Goal: Task Accomplishment & Management: Manage account settings

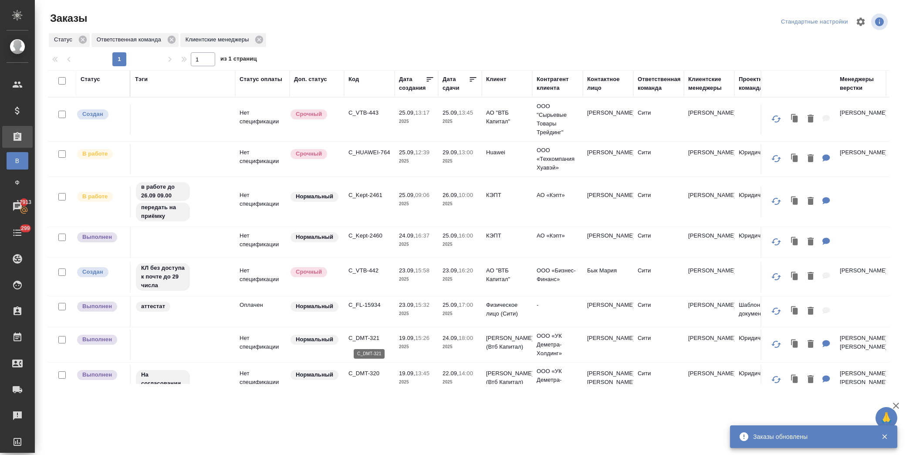
click at [365, 338] on p "C_DMT-321" at bounding box center [369, 338] width 42 height 9
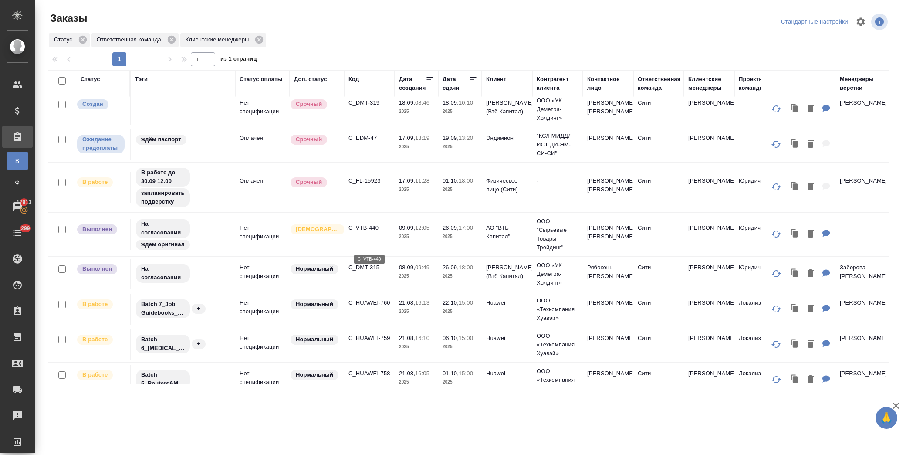
scroll to position [290, 0]
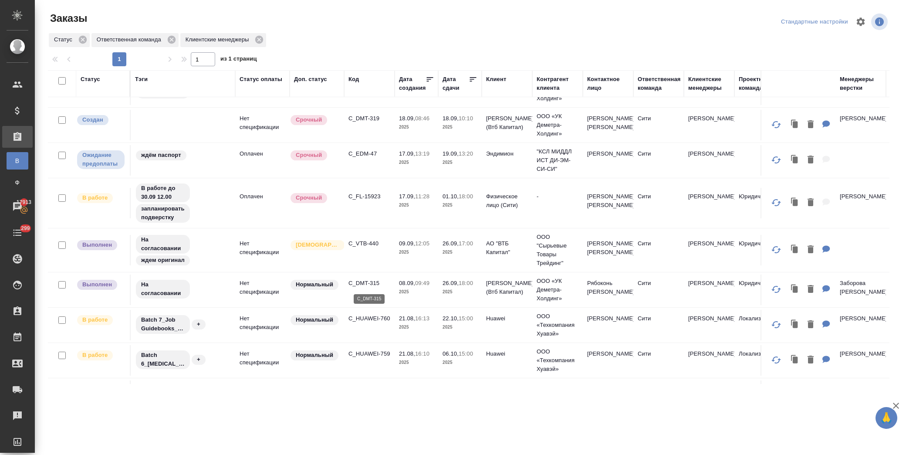
click at [376, 282] on p "C_DMT-315" at bounding box center [369, 283] width 42 height 9
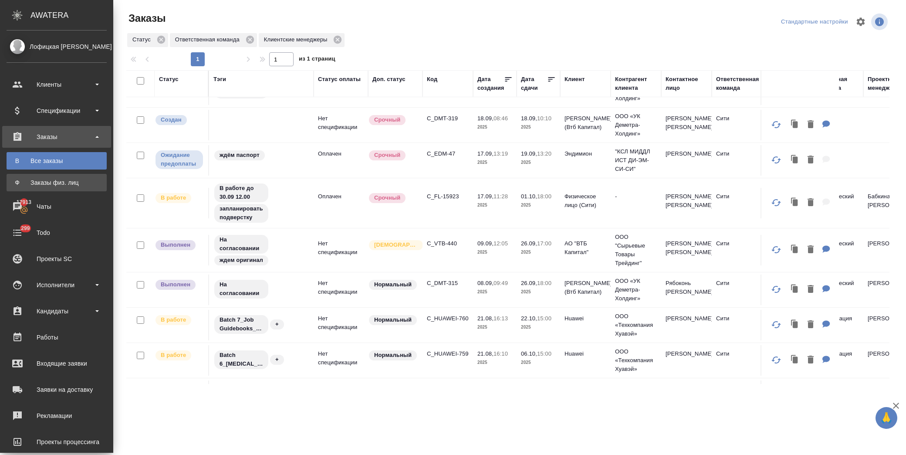
click at [70, 183] on div "Заказы физ. лиц" at bounding box center [56, 182] width 91 height 9
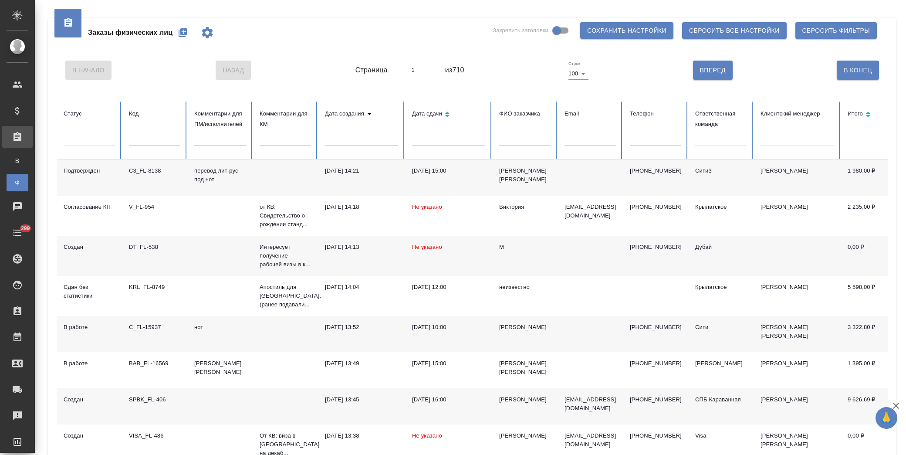
click at [182, 32] on icon "button" at bounding box center [183, 32] width 10 height 10
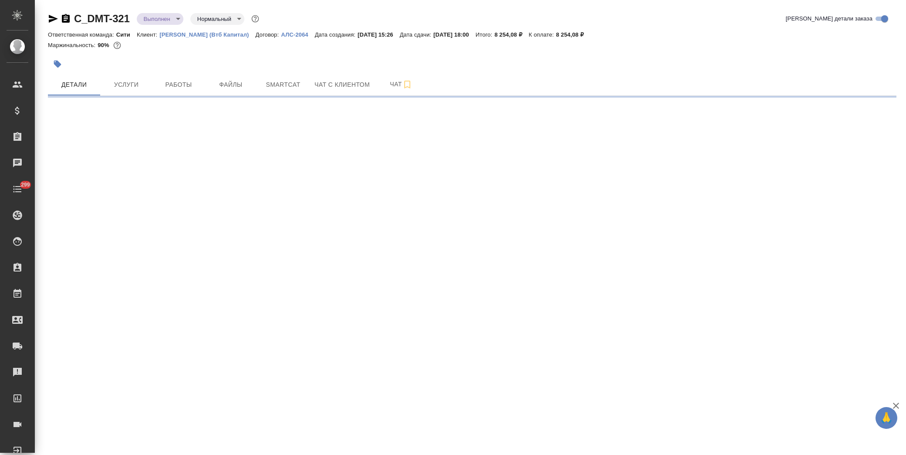
select select "RU"
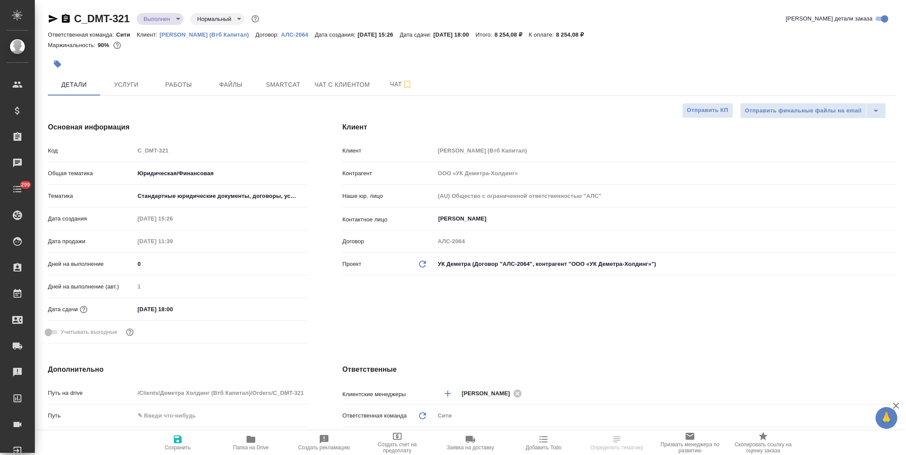
type textarea "x"
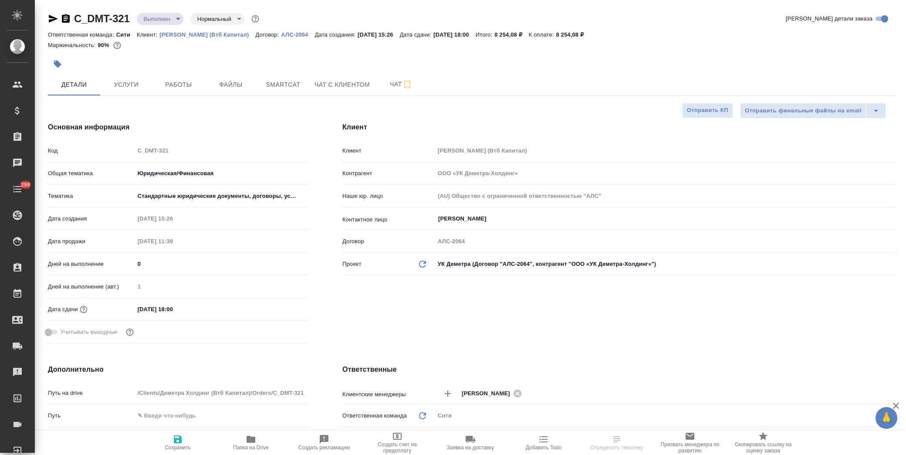
type textarea "x"
click at [111, 81] on span "Услуги" at bounding box center [126, 84] width 42 height 11
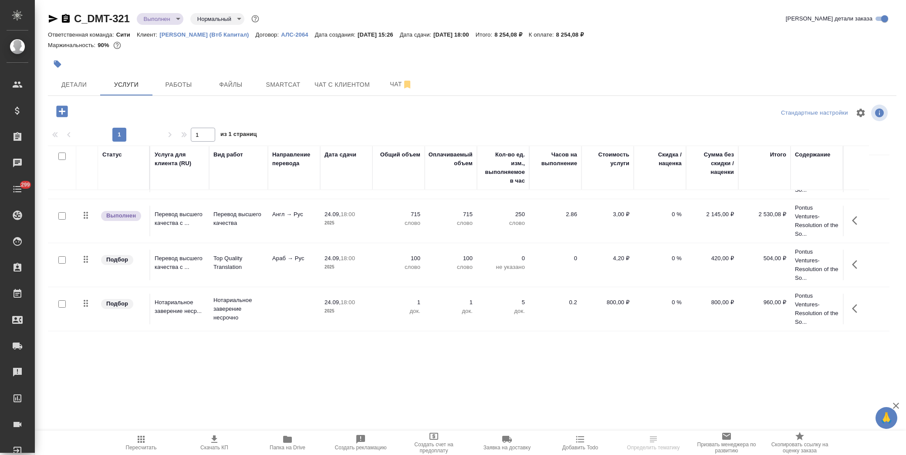
scroll to position [78, 0]
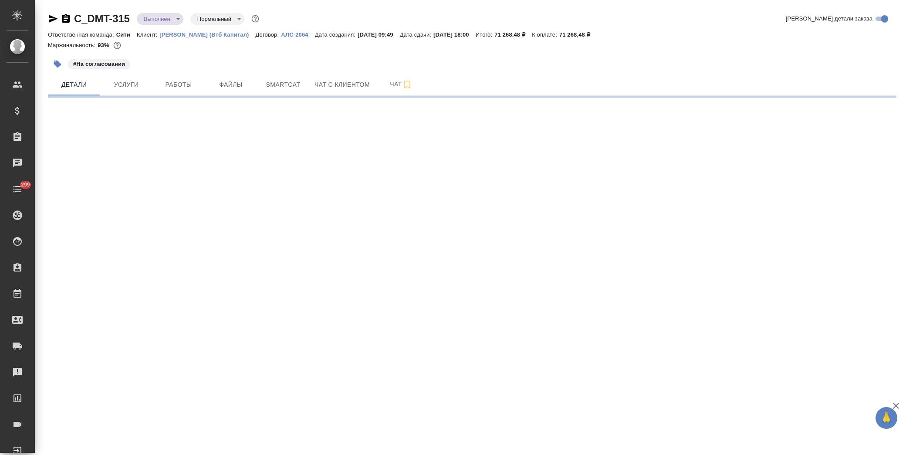
select select "RU"
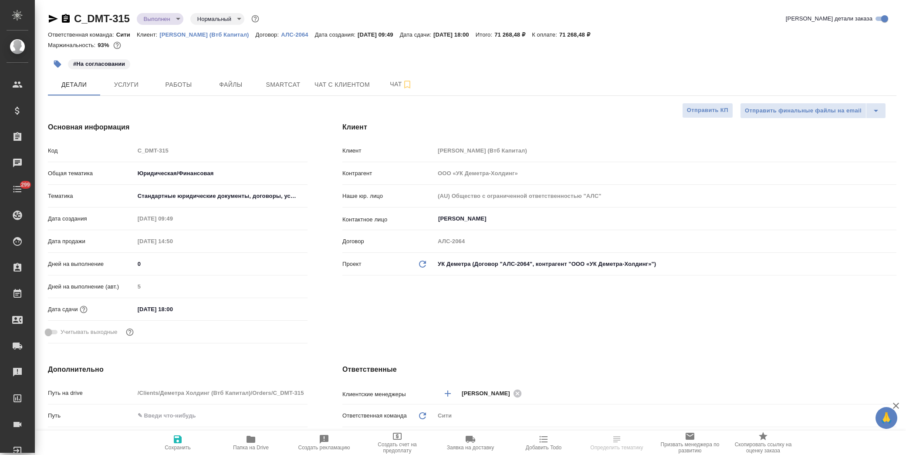
type textarea "x"
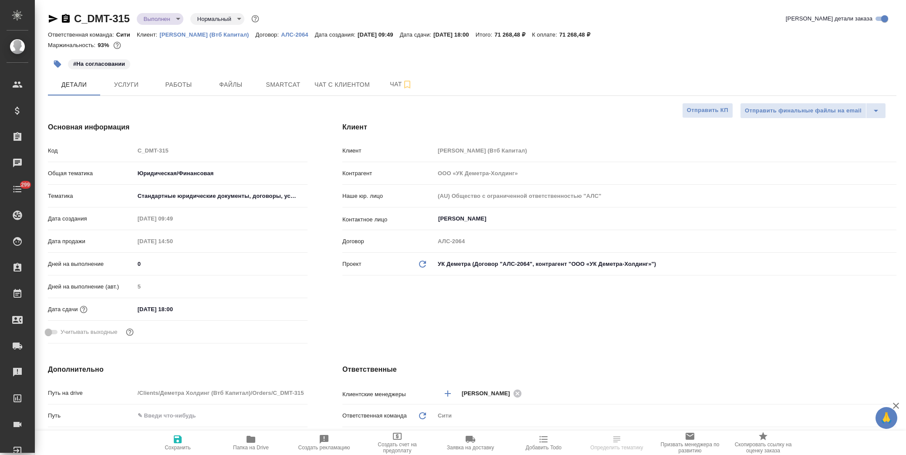
type textarea "x"
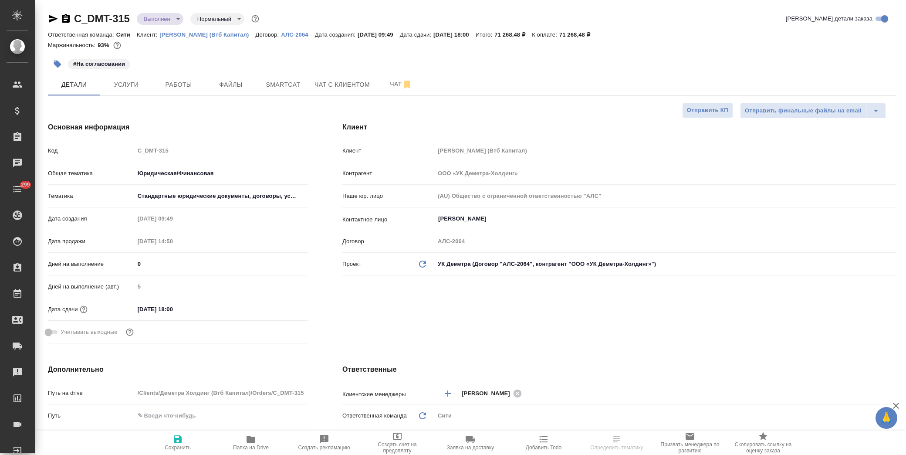
type textarea "x"
select select "RU"
type textarea "x"
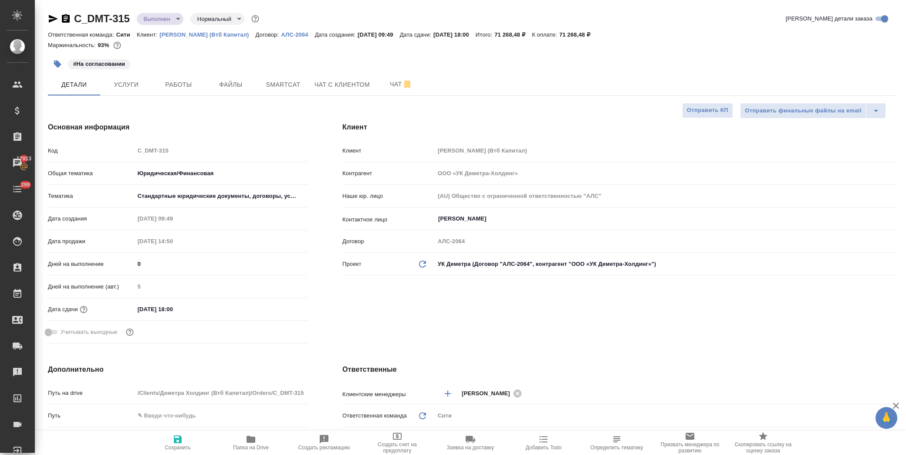
type textarea "x"
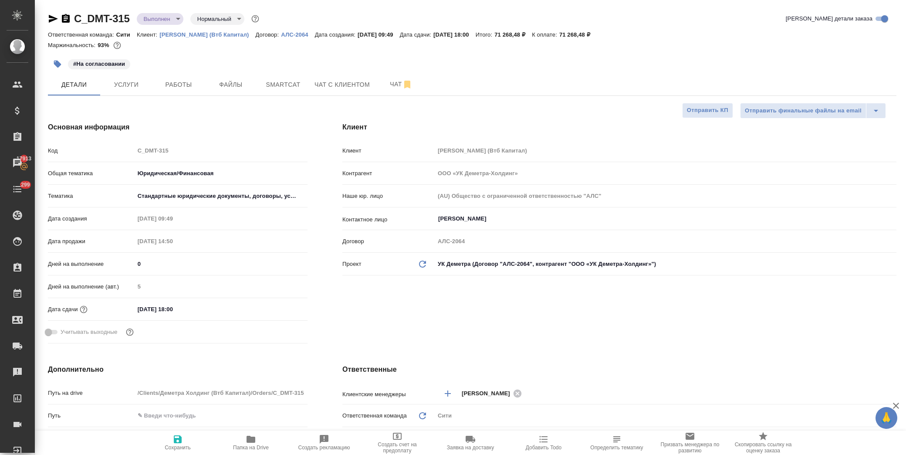
type textarea "x"
click at [140, 87] on span "Услуги" at bounding box center [126, 84] width 42 height 11
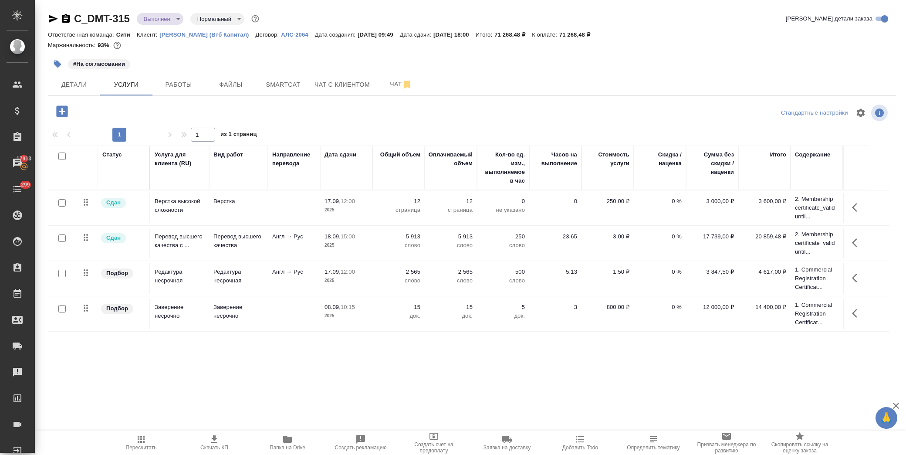
click at [286, 441] on icon "button" at bounding box center [287, 439] width 9 height 7
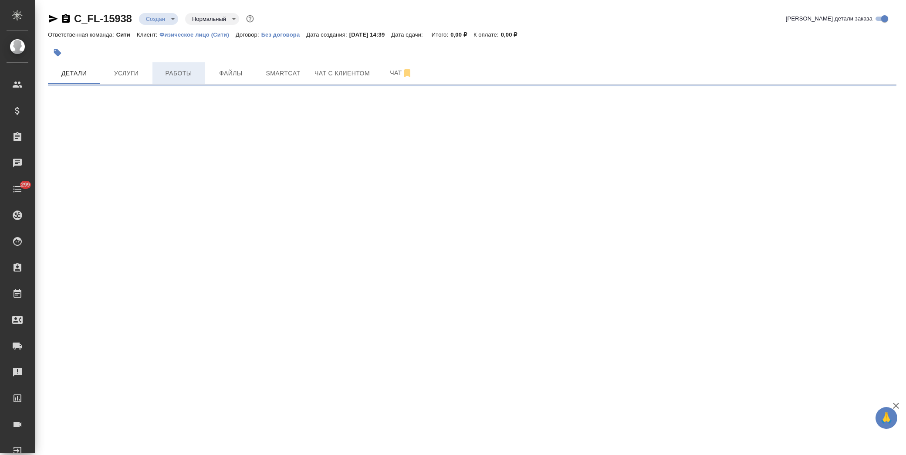
select select "RU"
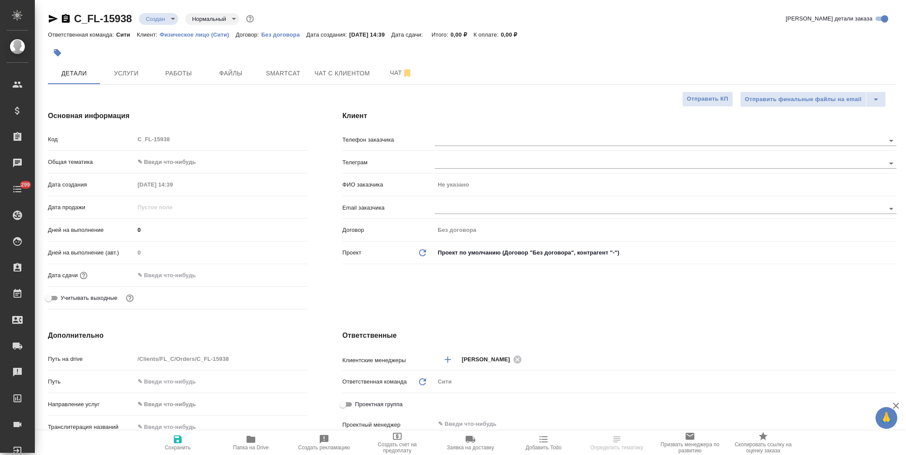
type textarea "x"
click at [181, 277] on input "text" at bounding box center [173, 275] width 76 height 13
click at [278, 270] on icon "button" at bounding box center [282, 274] width 8 height 9
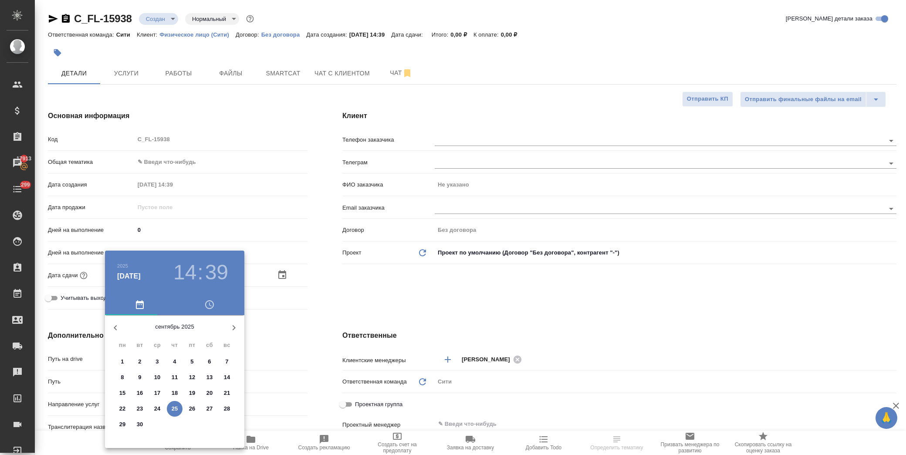
drag, startPoint x: 141, startPoint y: 423, endPoint x: 381, endPoint y: 330, distance: 257.0
click at [142, 422] on p "30" at bounding box center [140, 424] width 7 height 9
type input "[DATE] 14:39"
type textarea "x"
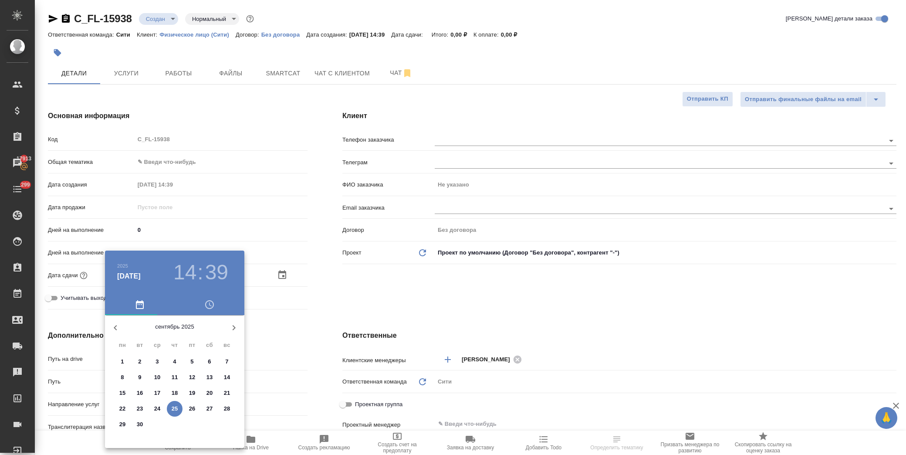
type textarea "x"
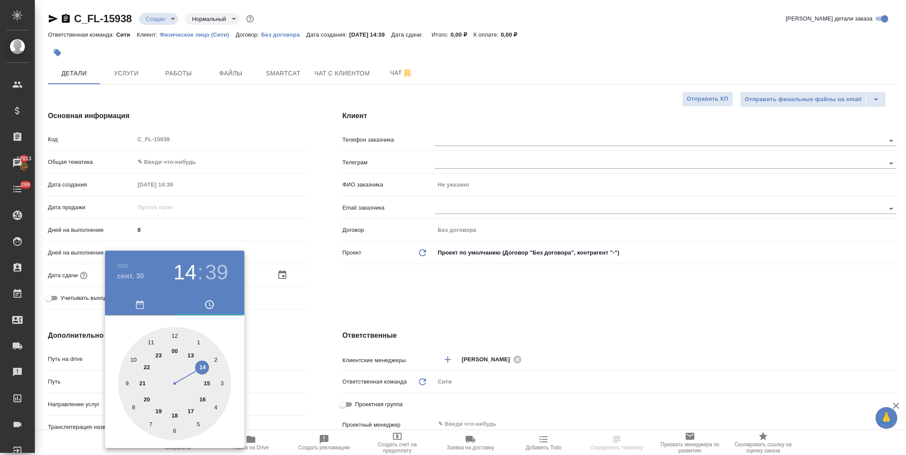
click at [371, 294] on div at bounding box center [453, 227] width 906 height 455
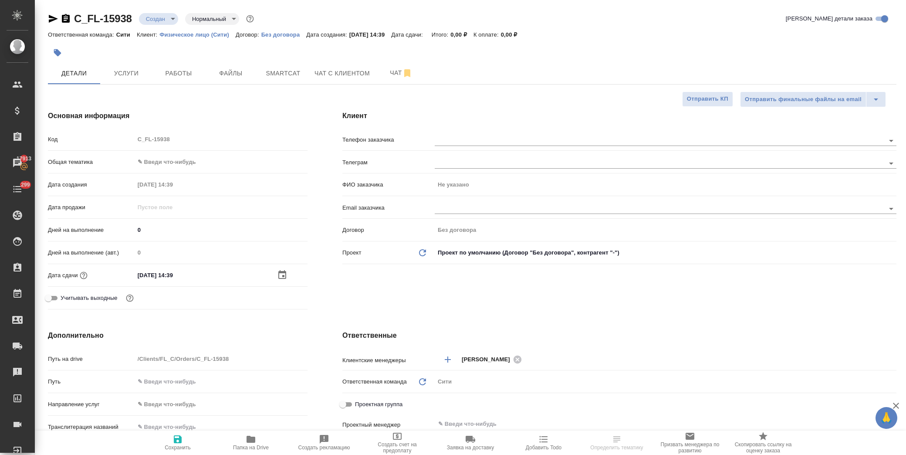
click at [183, 446] on span "Сохранить" at bounding box center [178, 447] width 26 height 6
type textarea "x"
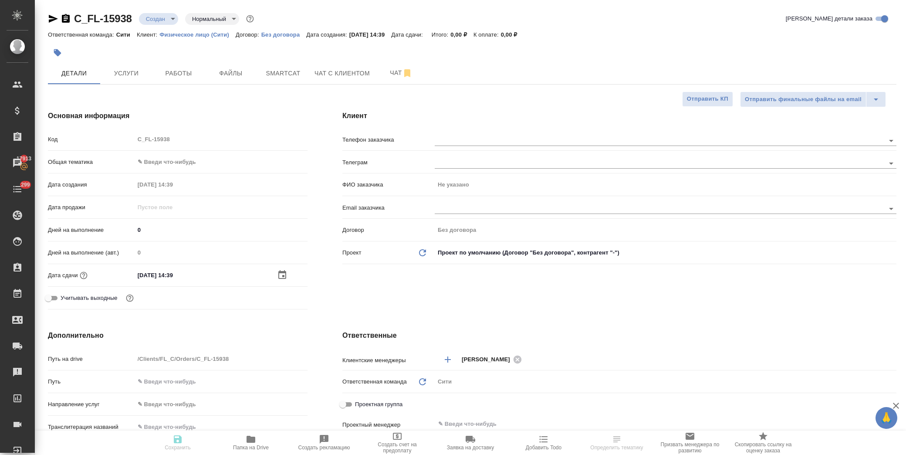
type textarea "x"
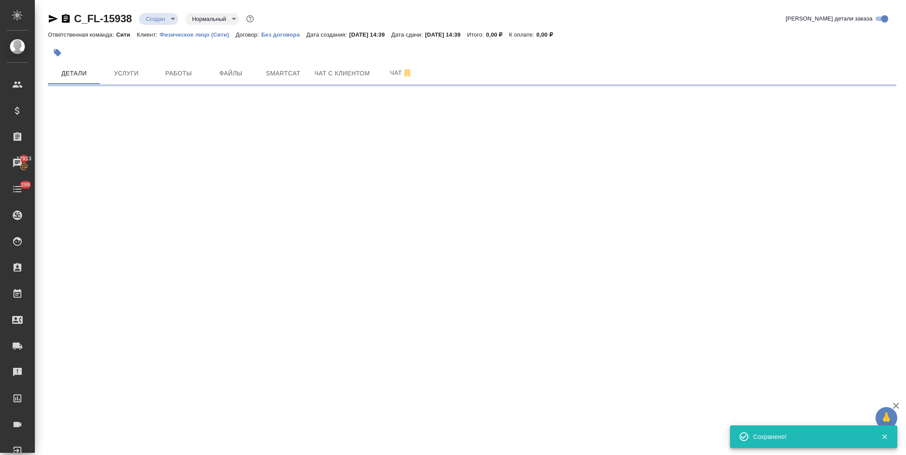
select select "RU"
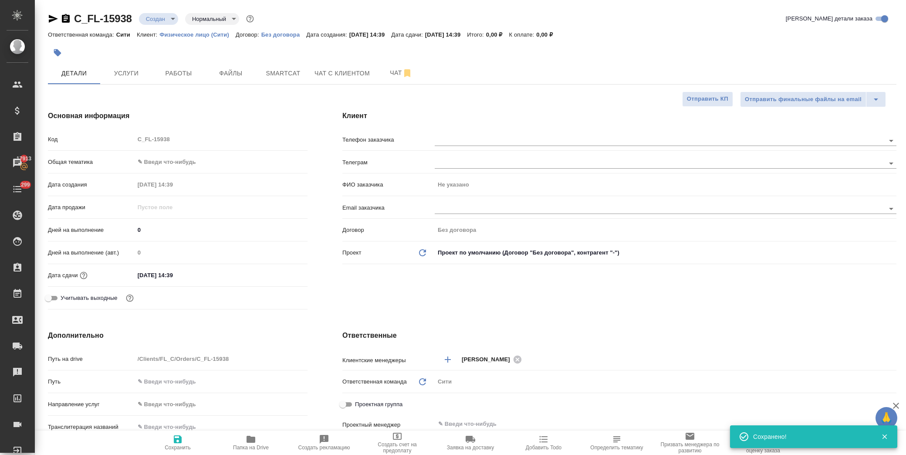
type textarea "x"
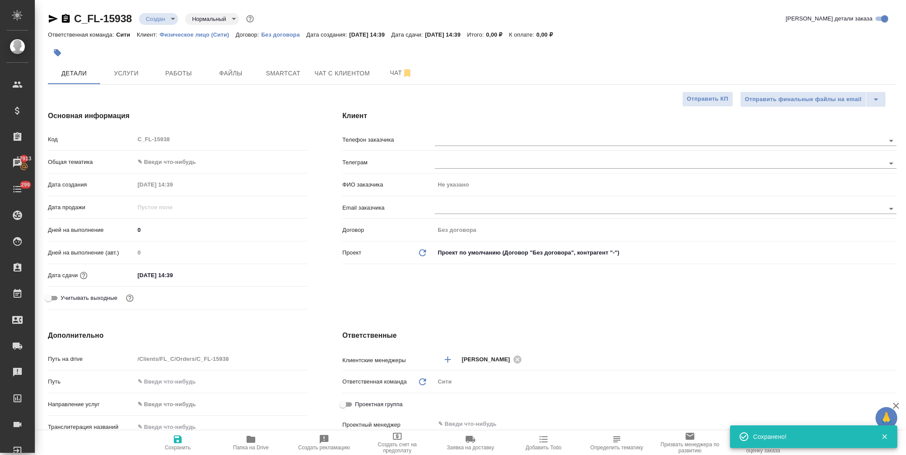
type textarea "x"
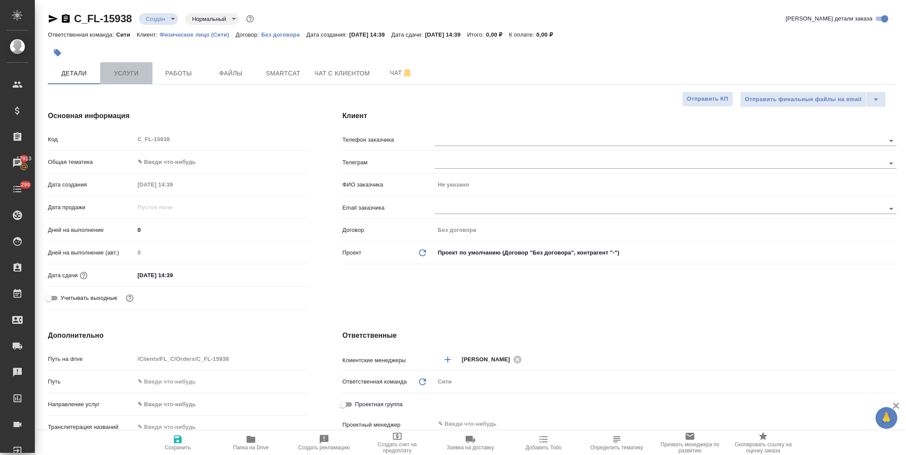
click at [126, 73] on span "Услуги" at bounding box center [126, 73] width 42 height 11
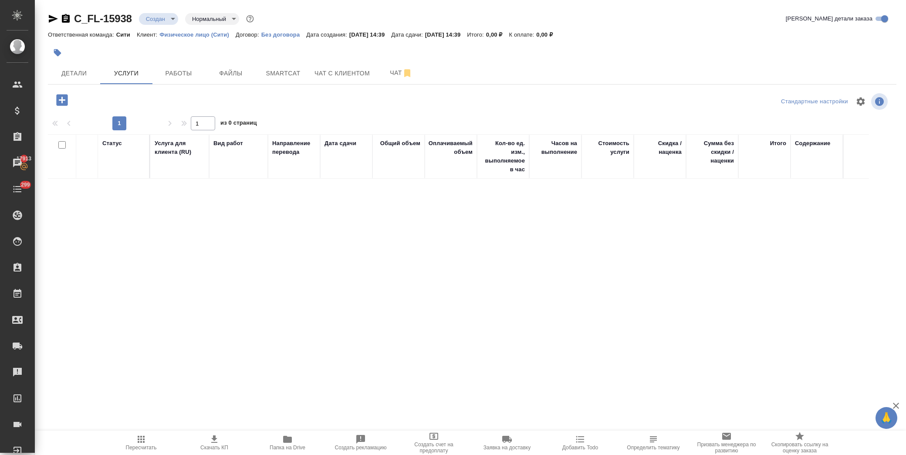
click at [65, 97] on icon "button" at bounding box center [61, 99] width 11 height 11
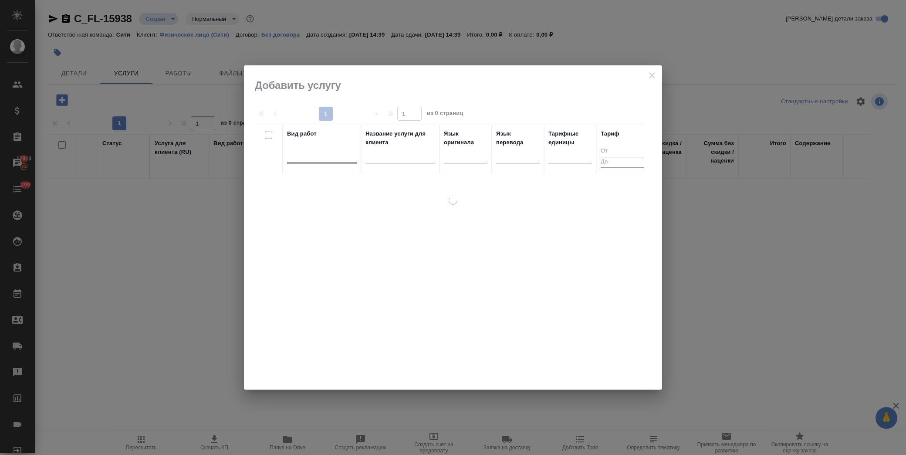
click at [300, 160] on div at bounding box center [322, 154] width 70 height 13
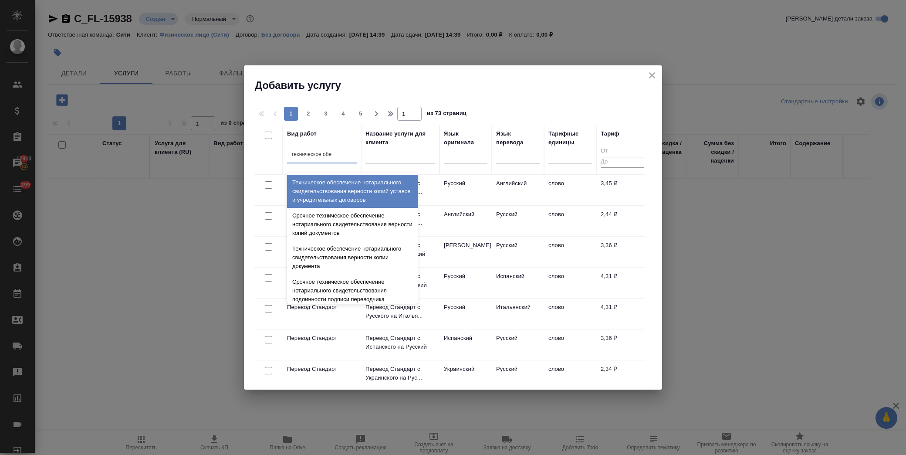
type input "техническое обес"
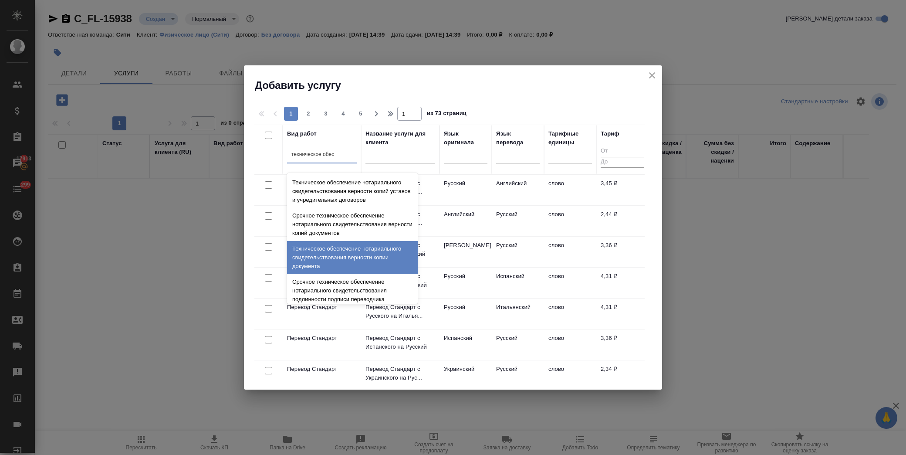
click at [330, 257] on div "Техническое обеспечение нотариального свидетельствования верности копии докумен…" at bounding box center [352, 257] width 131 height 33
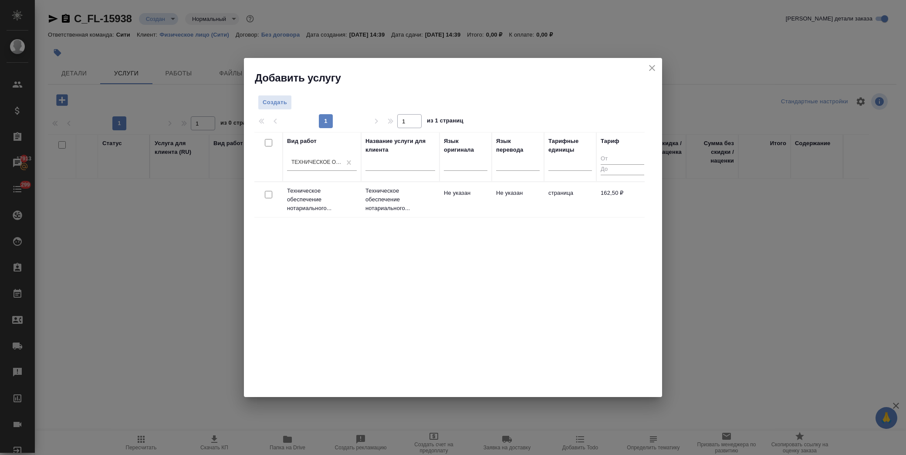
click at [269, 194] on input "checkbox" at bounding box center [268, 194] width 7 height 7
checkbox input "true"
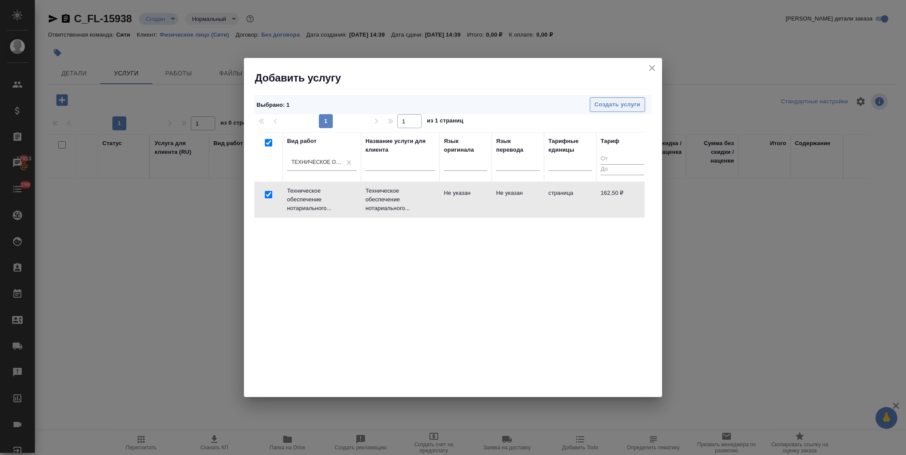
click at [610, 103] on span "Создать услуги" at bounding box center [617, 105] width 46 height 10
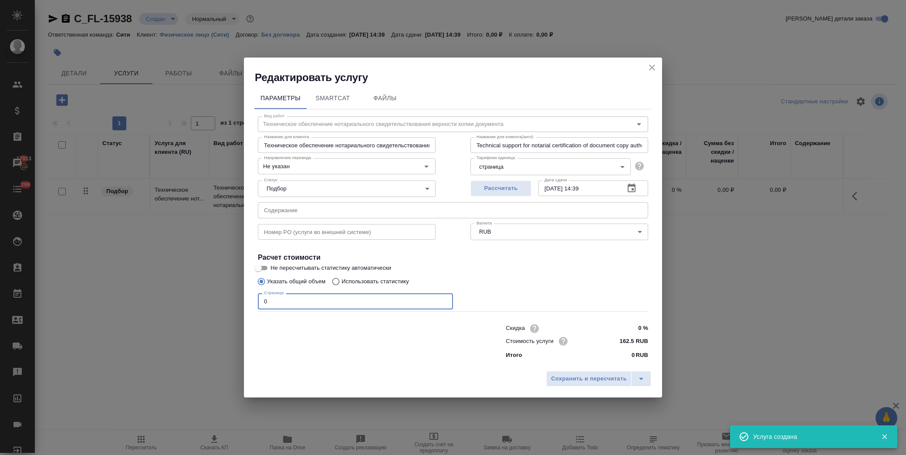
drag, startPoint x: 281, startPoint y: 300, endPoint x: 194, endPoint y: 302, distance: 87.6
click at [194, 302] on div "Редактировать услугу Параметры SmartCat Файлы Вид работ Техническое обеспечение…" at bounding box center [453, 227] width 906 height 455
type input "2"
click at [582, 264] on label "Не пересчитывать статистику автоматически" at bounding box center [447, 268] width 388 height 10
click at [274, 264] on input "Не пересчитывать статистику автоматически" at bounding box center [258, 268] width 31 height 10
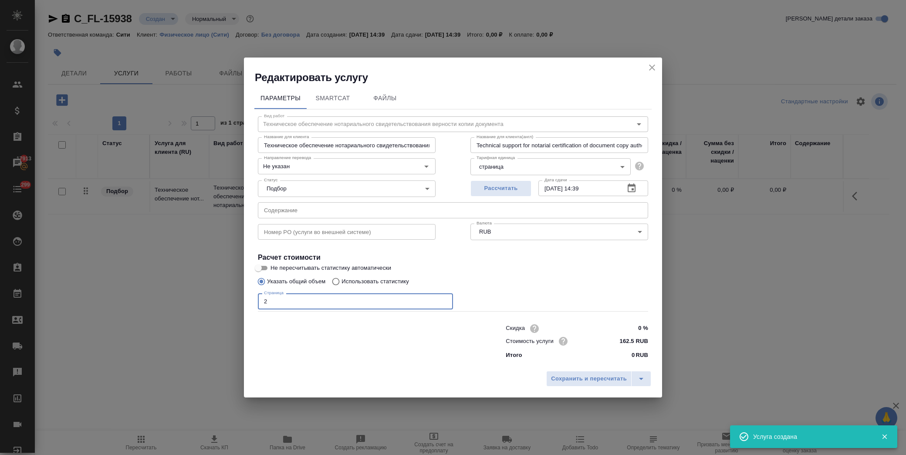
checkbox input "true"
click at [600, 379] on span "Сохранить и пересчитать" at bounding box center [589, 379] width 76 height 10
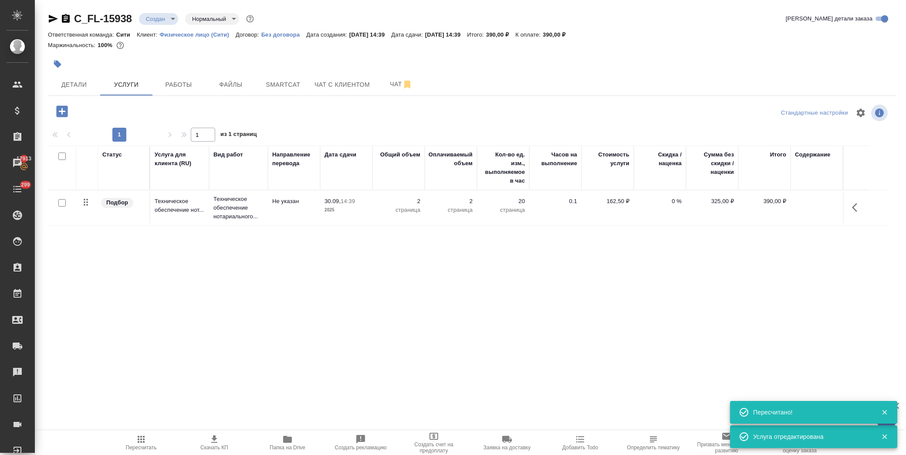
click at [58, 111] on icon "button" at bounding box center [61, 110] width 11 height 11
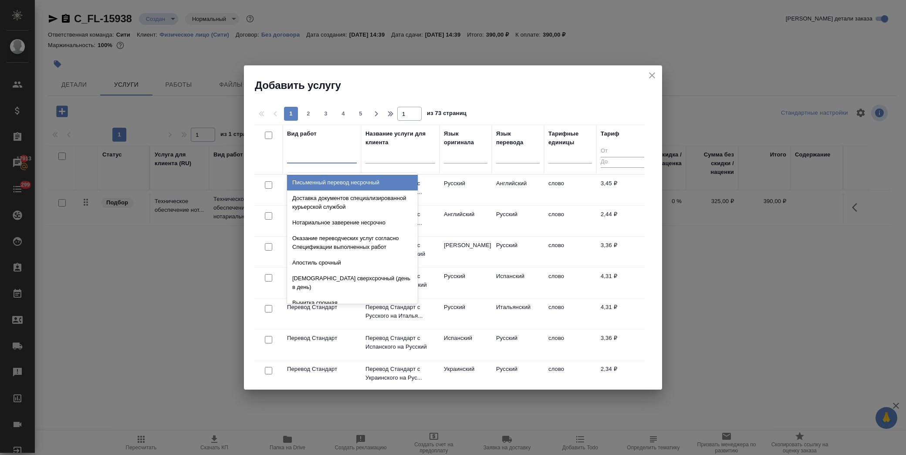
click at [323, 153] on div at bounding box center [322, 154] width 70 height 13
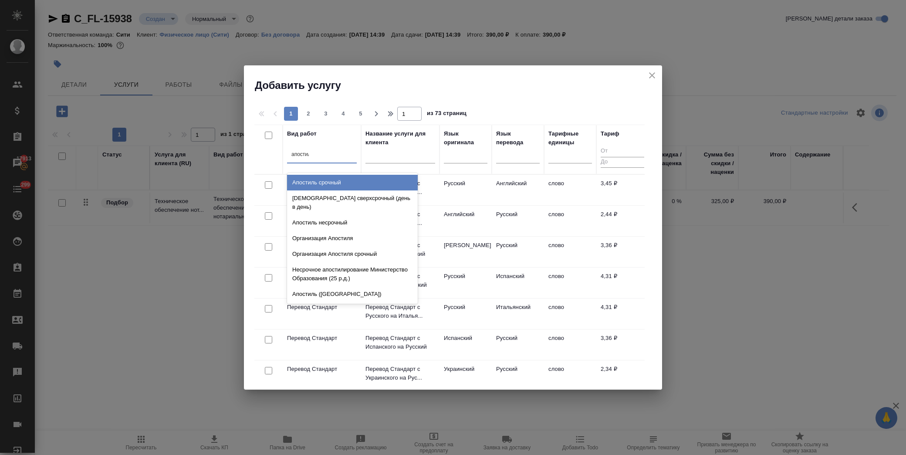
type input "апостиль"
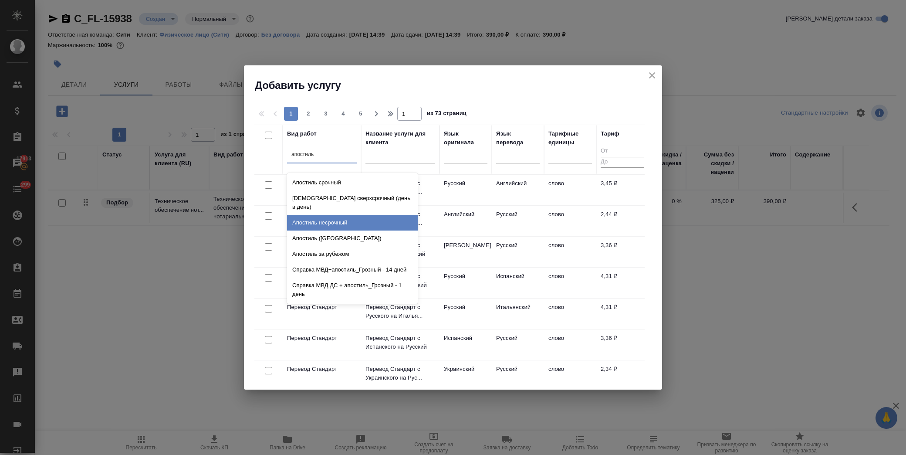
click at [352, 216] on div "Апостиль несрочный" at bounding box center [352, 223] width 131 height 16
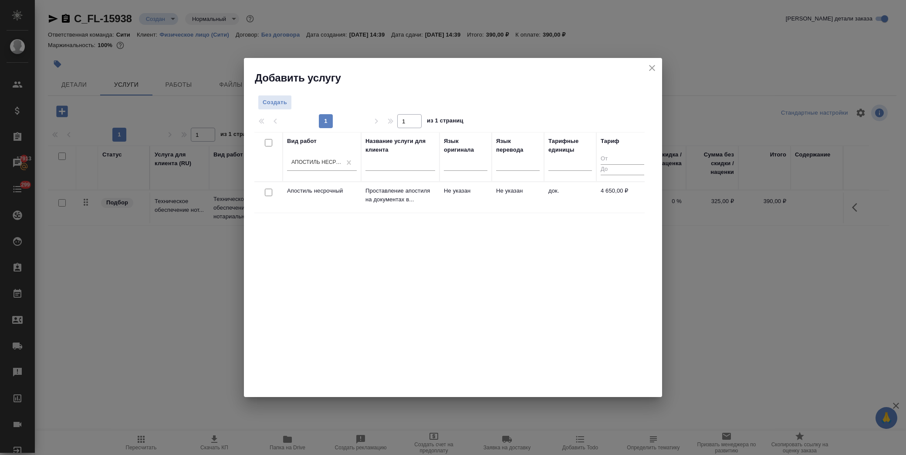
click at [266, 189] on input "checkbox" at bounding box center [268, 192] width 7 height 7
checkbox input "true"
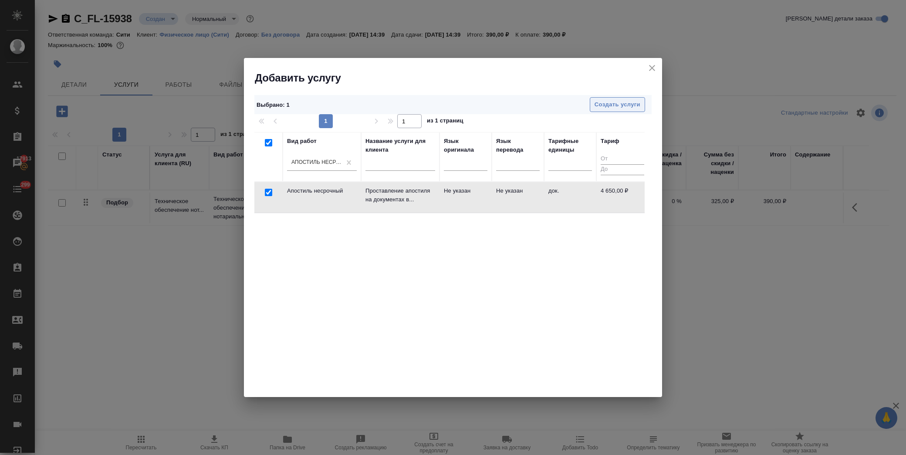
click at [611, 103] on span "Создать услуги" at bounding box center [617, 105] width 46 height 10
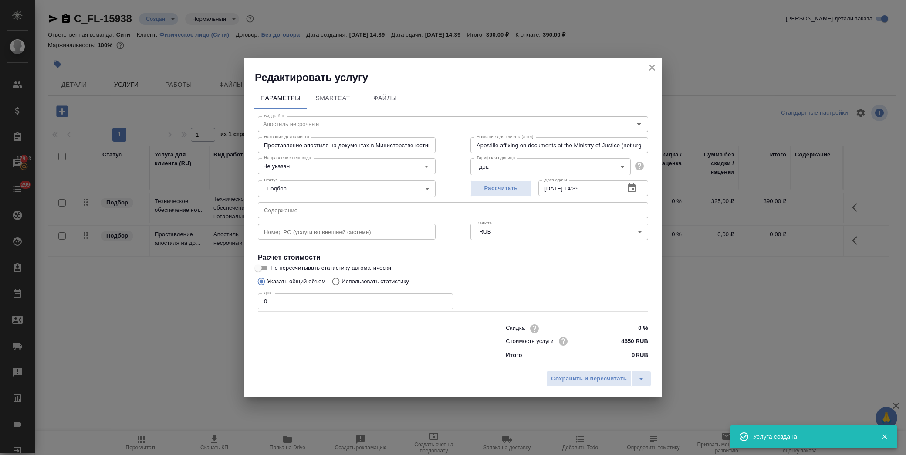
drag, startPoint x: 284, startPoint y: 299, endPoint x: 236, endPoint y: 299, distance: 48.3
click at [236, 299] on div "Редактировать услугу Параметры SmartCat Файлы Вид работ Апостиль несрочный Вид …" at bounding box center [453, 227] width 906 height 455
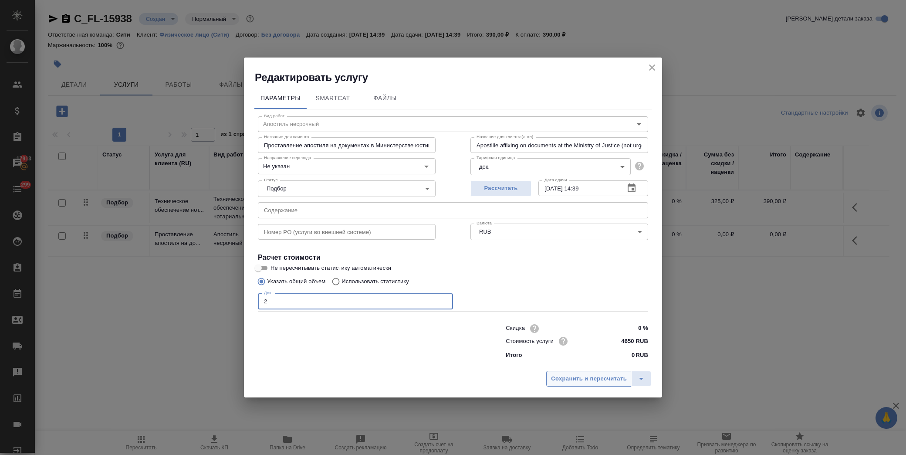
type input "2"
click at [599, 377] on span "Сохранить и пересчитать" at bounding box center [589, 379] width 76 height 10
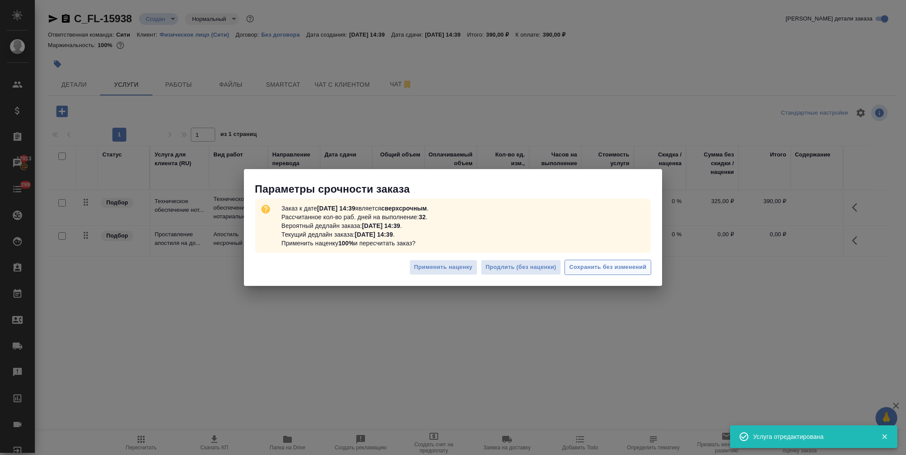
click at [608, 267] on span "Сохранить без изменений" at bounding box center [607, 267] width 77 height 10
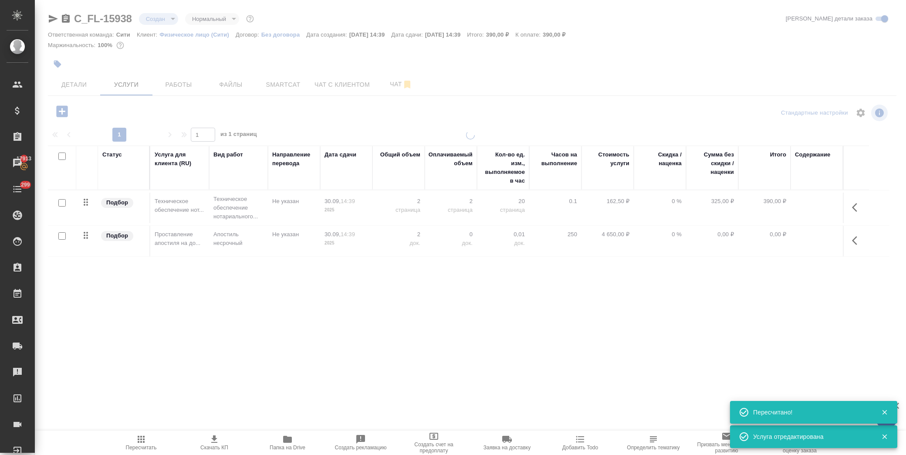
type input "urgent"
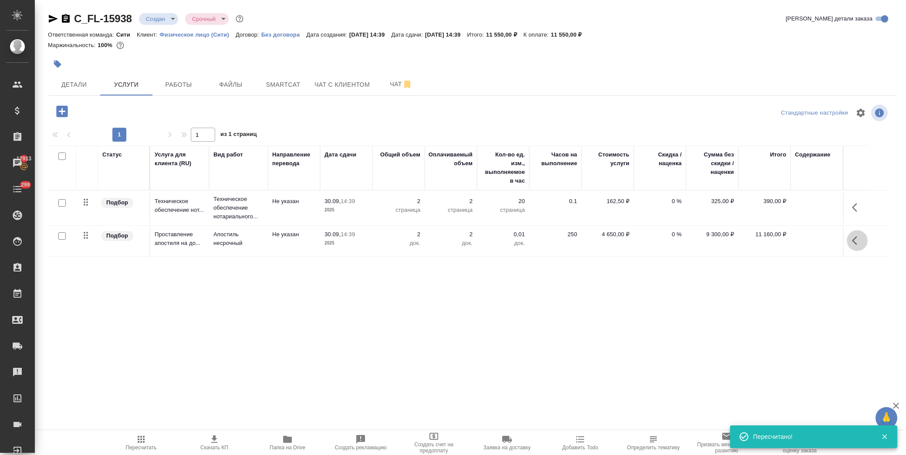
click at [854, 242] on icon "button" at bounding box center [854, 240] width 5 height 9
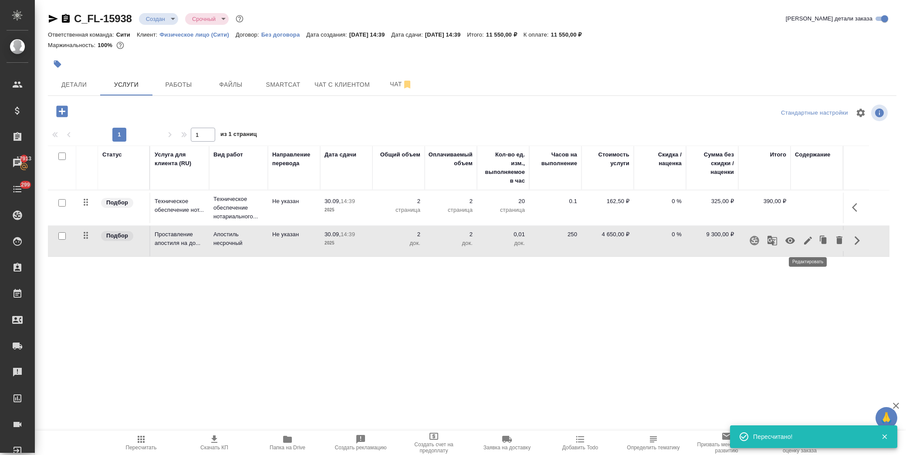
click at [809, 242] on icon "button" at bounding box center [808, 240] width 10 height 10
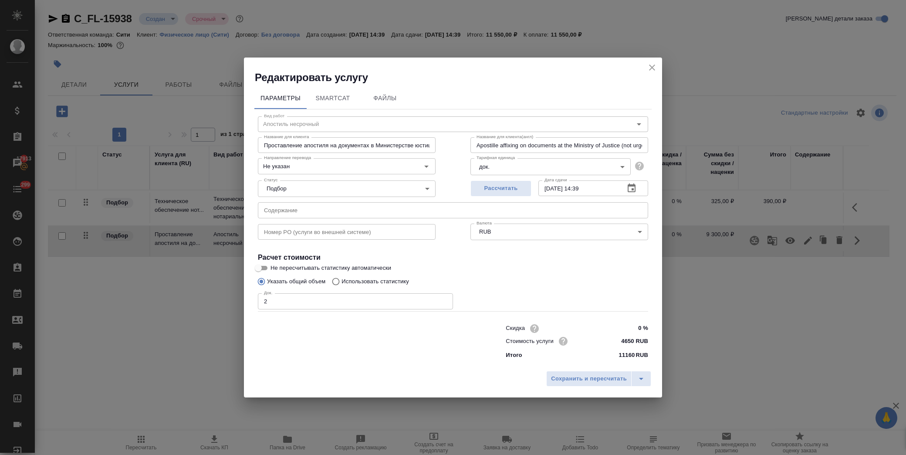
drag, startPoint x: 289, startPoint y: 298, endPoint x: 223, endPoint y: 296, distance: 65.8
click at [223, 296] on div "Редактировать услугу Параметры SmartCat Файлы Вид работ Апостиль несрочный Вид …" at bounding box center [453, 227] width 906 height 455
type input "1"
click at [601, 376] on span "Сохранить и пересчитать" at bounding box center [589, 379] width 76 height 10
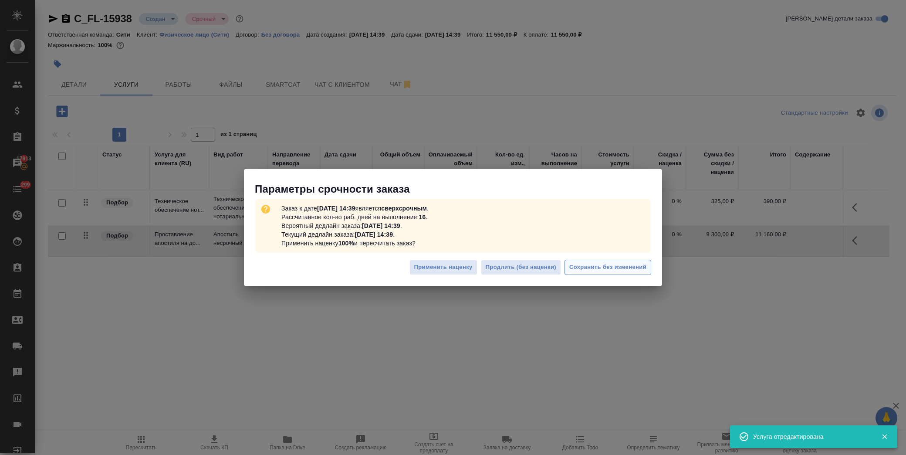
click at [611, 261] on button "Сохранить без изменений" at bounding box center [607, 267] width 87 height 15
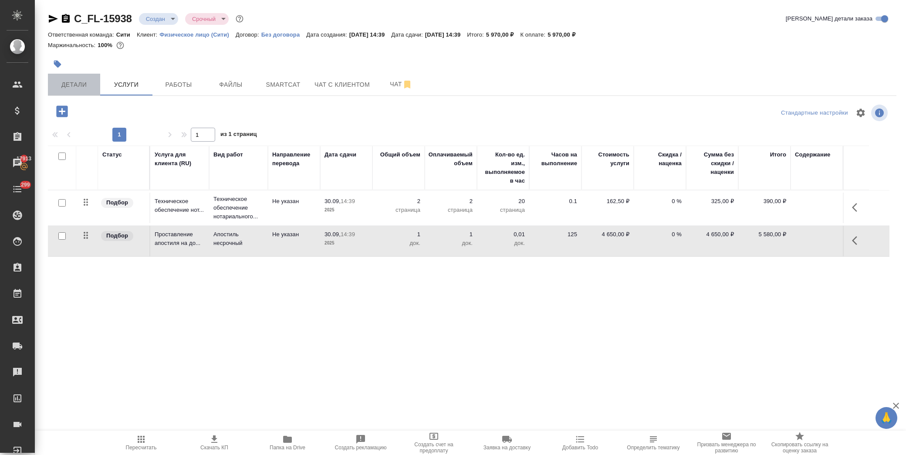
click at [79, 80] on span "Детали" at bounding box center [74, 84] width 42 height 11
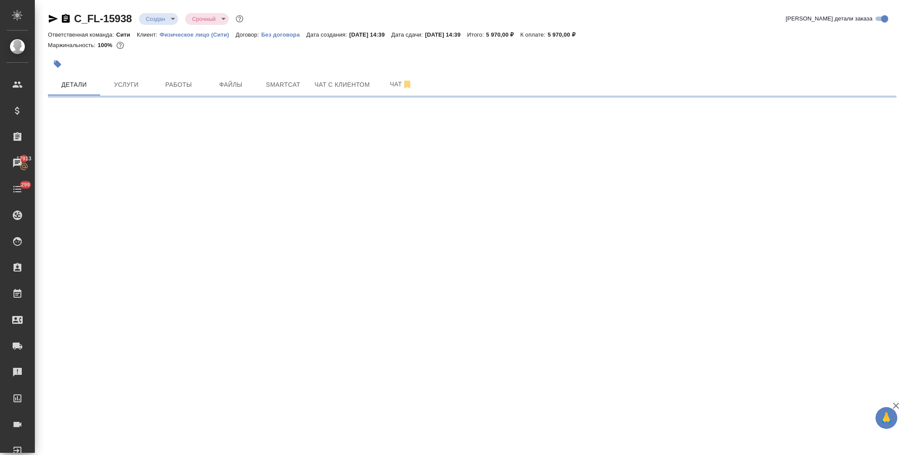
select select "RU"
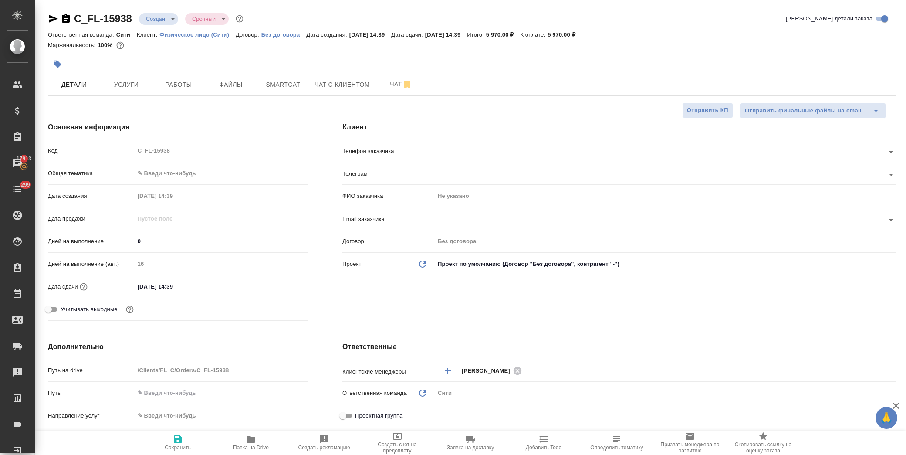
type textarea "x"
click at [162, 173] on body "🙏 .cls-1 fill:#fff; AWATERA [PERSON_NAME] Спецификации Заказы 17913 Чаты 299 To…" at bounding box center [453, 227] width 906 height 455
click at [207, 261] on li "Юридическая/Финансовая" at bounding box center [220, 257] width 172 height 14
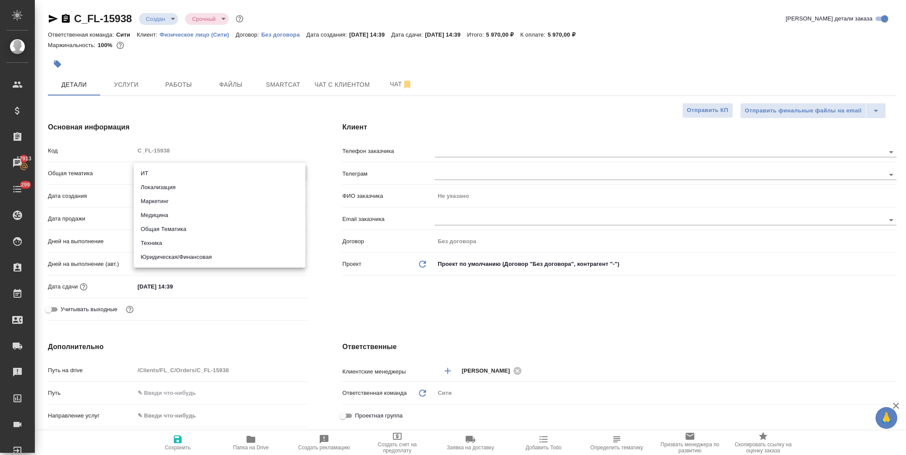
type input "yr-fn"
type textarea "x"
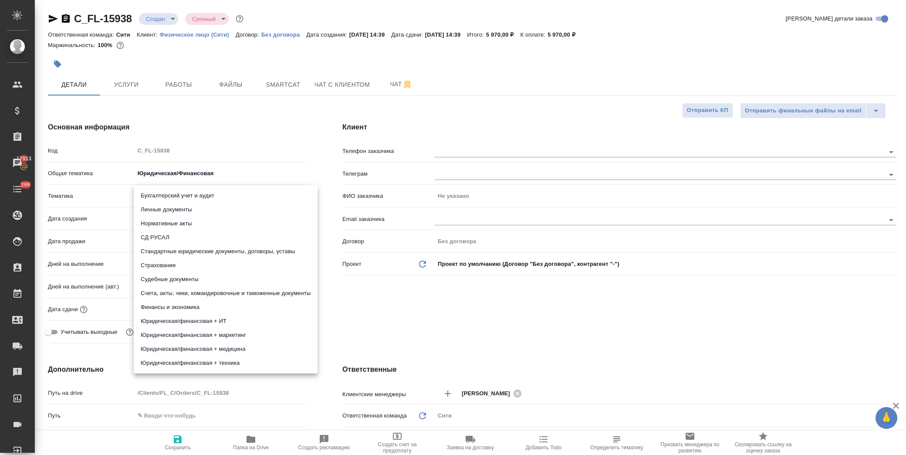
click at [185, 193] on body "🙏 .cls-1 fill:#fff; AWATERA [PERSON_NAME] Спецификации Заказы 17913 Чаты 299 To…" at bounding box center [453, 227] width 906 height 455
click at [192, 210] on li "Личные документы" at bounding box center [226, 210] width 184 height 14
type textarea "x"
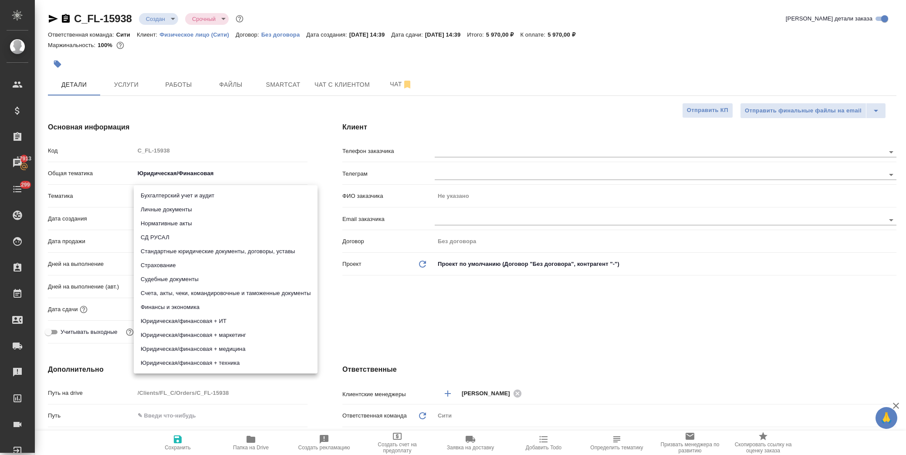
type input "5a8b8b956a9677013d343cfe"
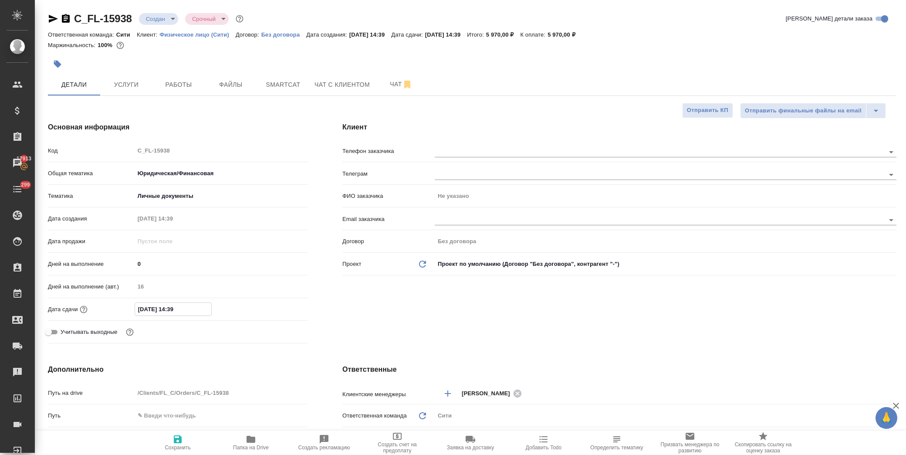
click at [194, 307] on input "[DATE] 14:39" at bounding box center [173, 309] width 76 height 13
click at [283, 308] on icon "button" at bounding box center [282, 308] width 8 height 9
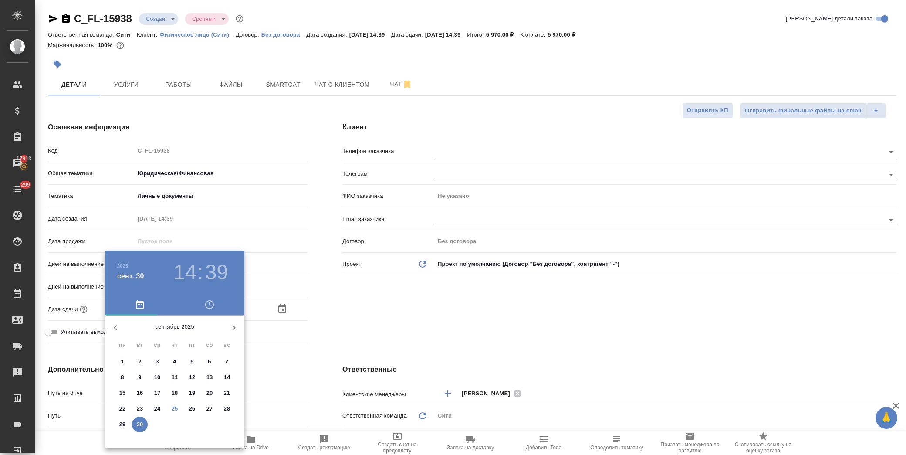
click at [231, 325] on icon "button" at bounding box center [234, 327] width 10 height 10
click at [192, 364] on p "3" at bounding box center [191, 361] width 3 height 9
type input "[DATE] 14:39"
type textarea "x"
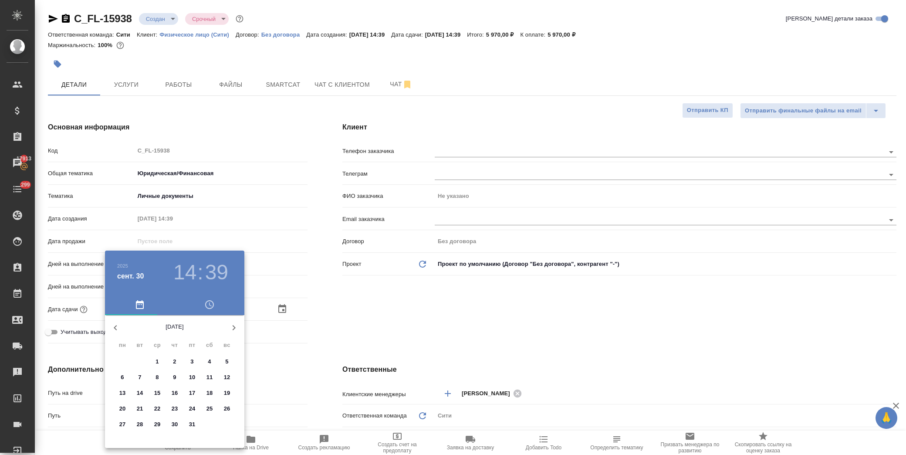
type textarea "x"
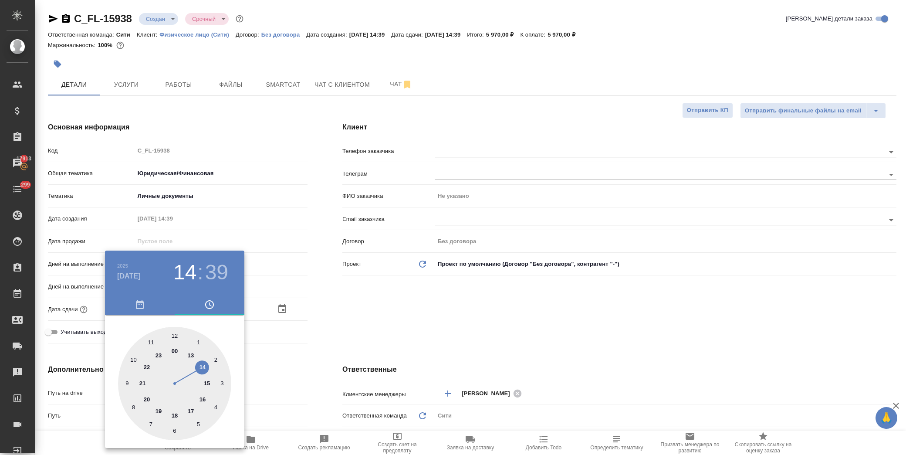
click at [189, 412] on div at bounding box center [174, 383] width 113 height 113
type input "[DATE] 17:39"
type textarea "x"
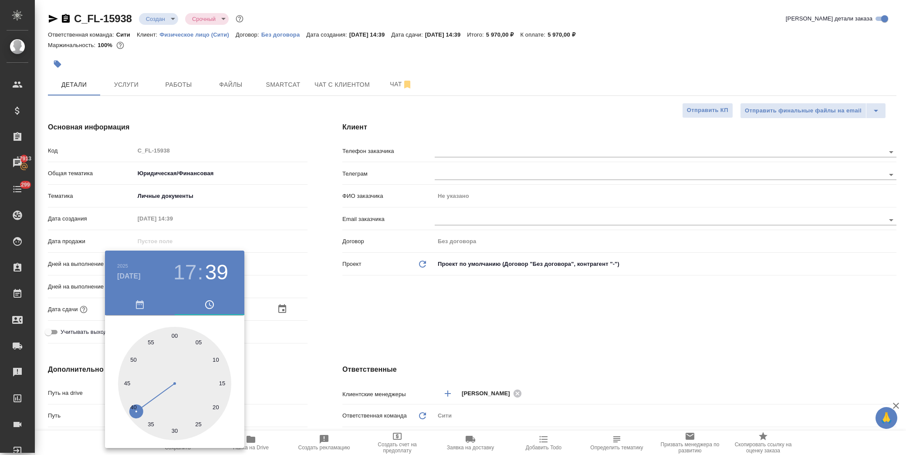
drag, startPoint x: 175, startPoint y: 336, endPoint x: 356, endPoint y: 330, distance: 181.3
click at [176, 335] on div at bounding box center [174, 383] width 113 height 113
type input "[DATE] 17:00"
type textarea "x"
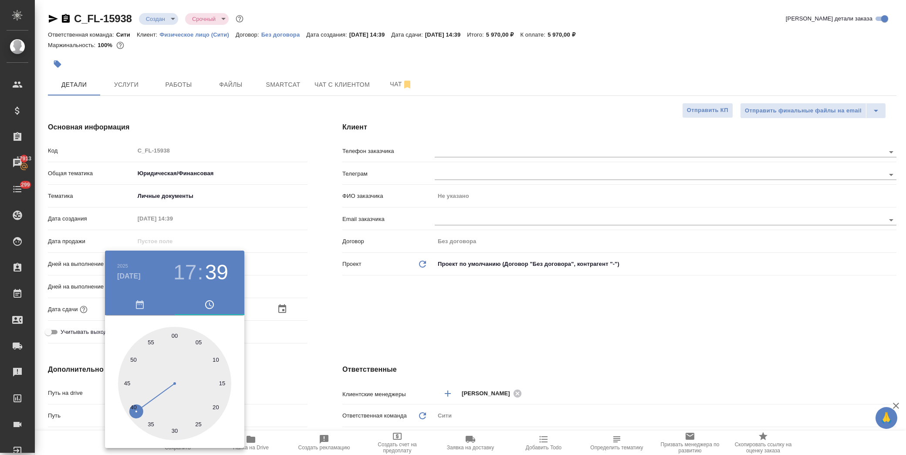
type textarea "x"
click at [430, 319] on div at bounding box center [453, 227] width 906 height 455
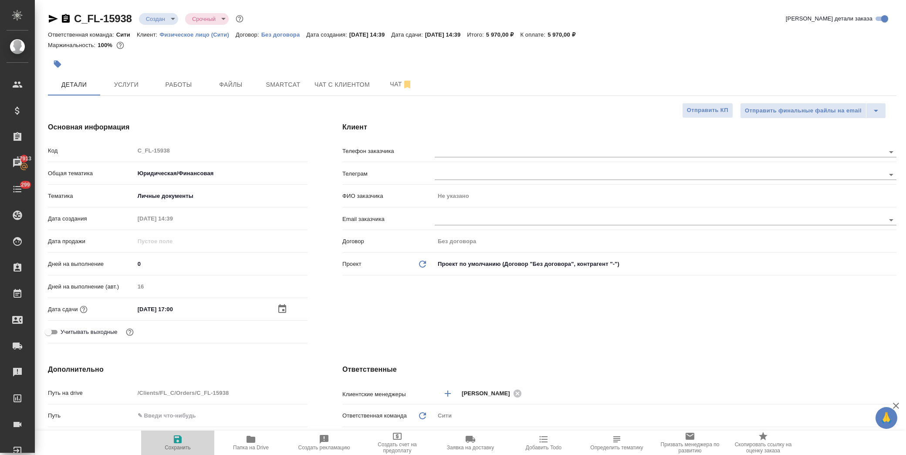
click at [173, 441] on icon "button" at bounding box center [177, 439] width 10 height 10
type textarea "x"
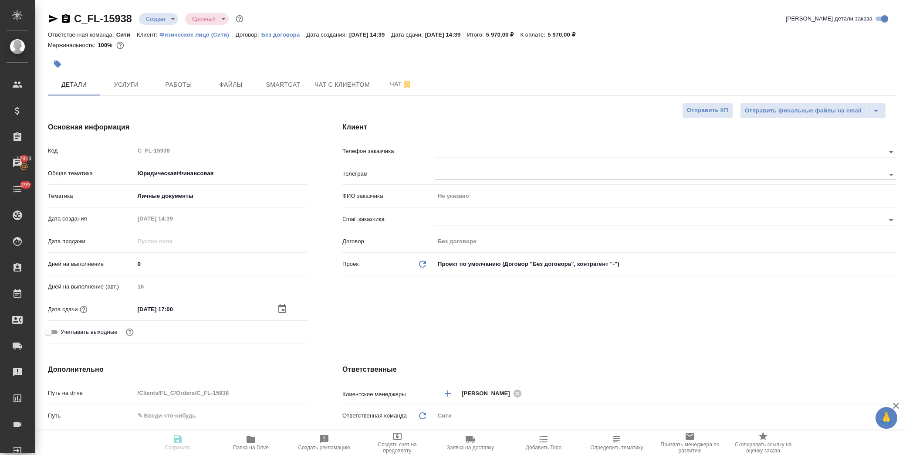
type textarea "x"
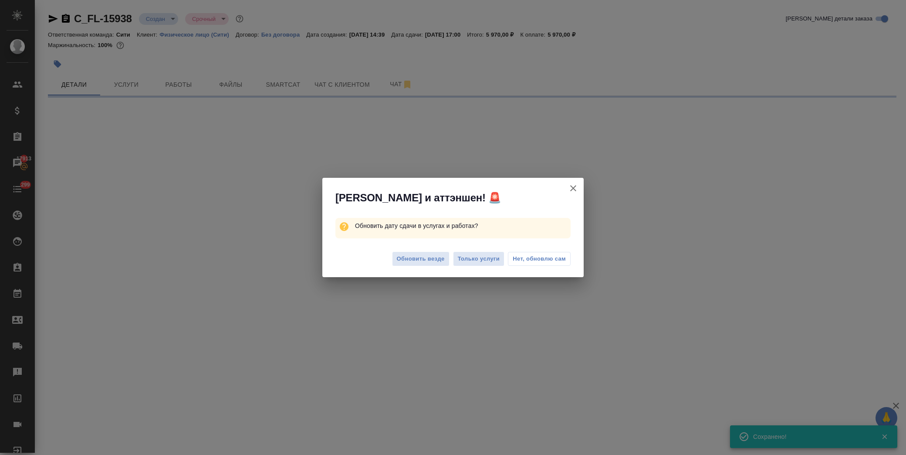
click at [417, 250] on div "Обновить везде Только услуги Нет, обновлю сам" at bounding box center [452, 260] width 261 height 35
click at [421, 250] on div "Обновить везде Только услуги Нет, обновлю сам" at bounding box center [452, 260] width 261 height 35
click at [417, 258] on span "Обновить везде" at bounding box center [421, 259] width 48 height 10
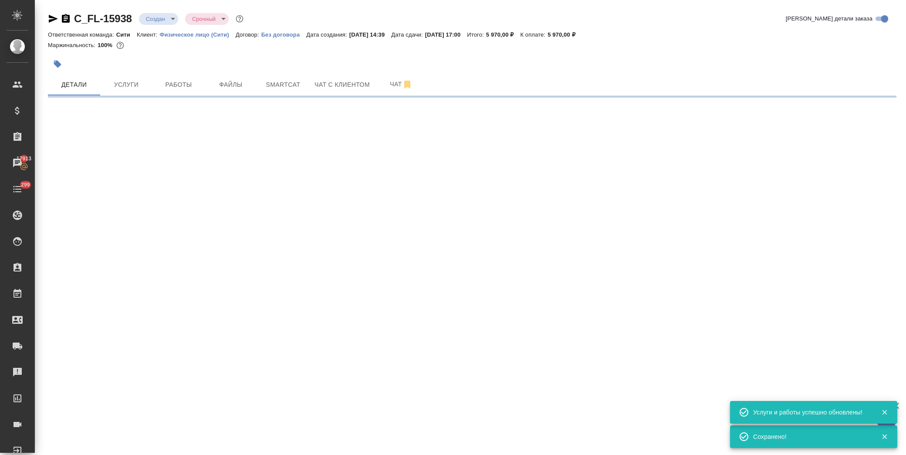
select select "RU"
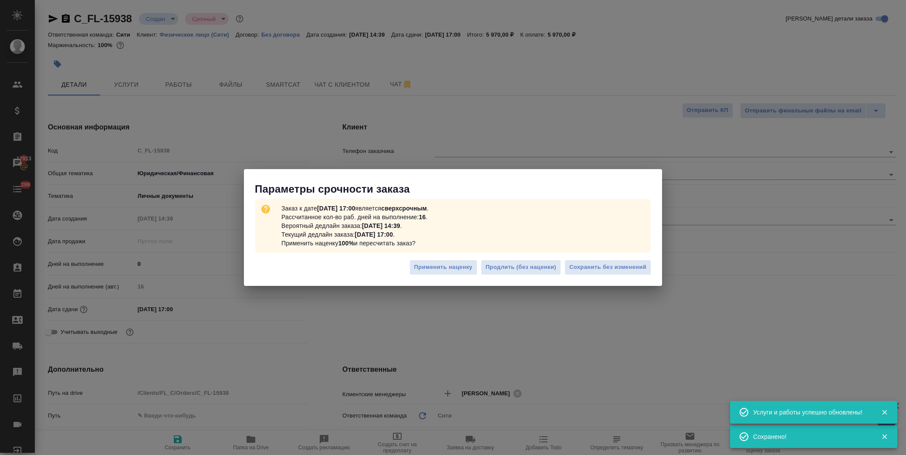
type textarea "x"
click at [65, 64] on div "Параметры срочности заказа Заказ к дате [DATE] 17:00 является сверхсрочным . Ра…" at bounding box center [453, 227] width 906 height 455
drag, startPoint x: 589, startPoint y: 269, endPoint x: 581, endPoint y: 259, distance: 12.4
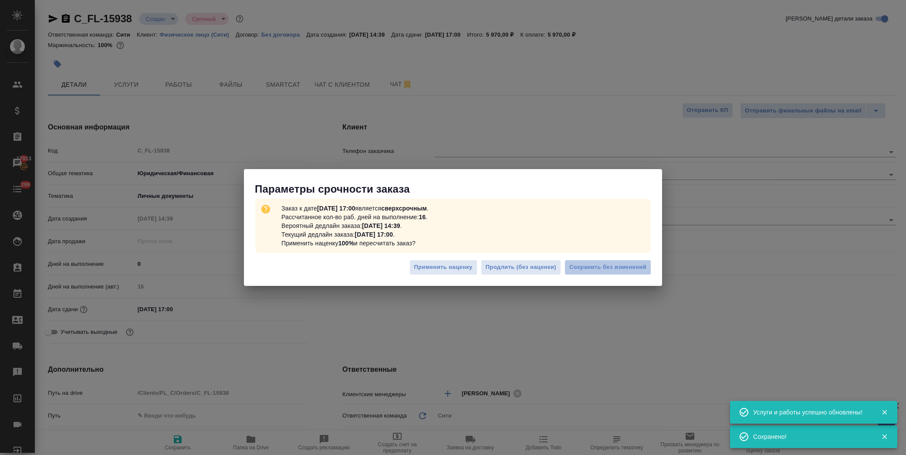
click at [590, 269] on span "Сохранить без изменений" at bounding box center [607, 267] width 77 height 10
type textarea "x"
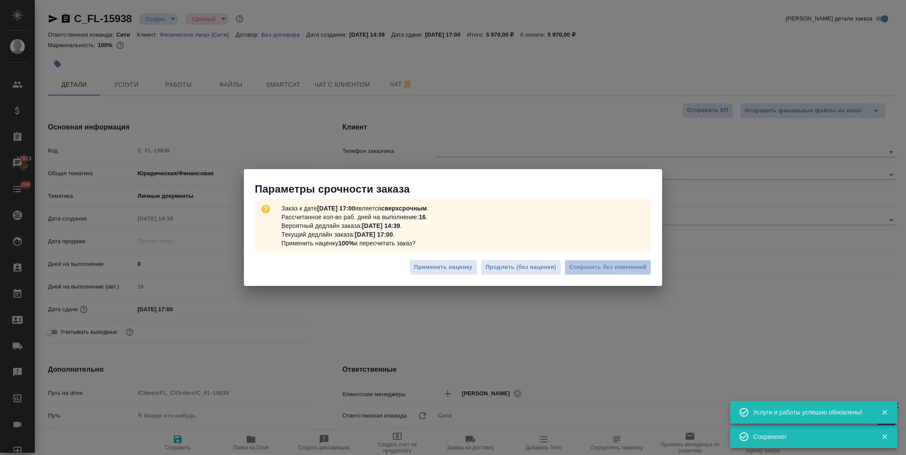
type textarea "x"
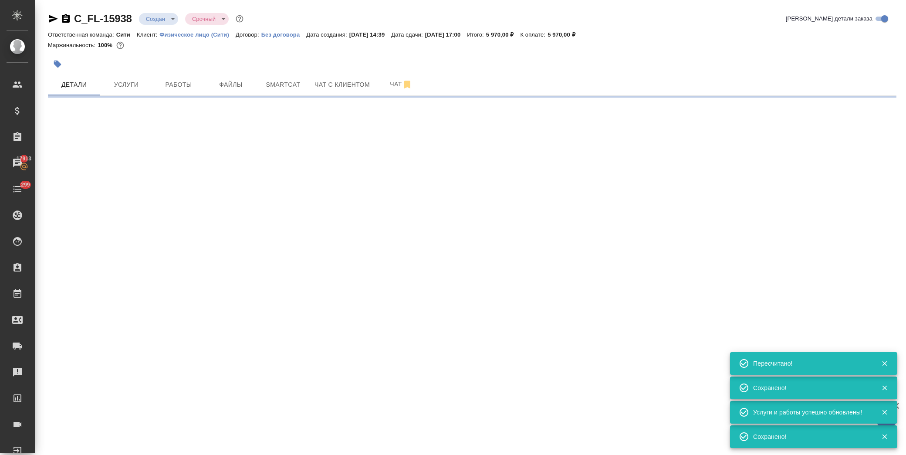
click at [54, 67] on icon "button" at bounding box center [57, 64] width 9 height 9
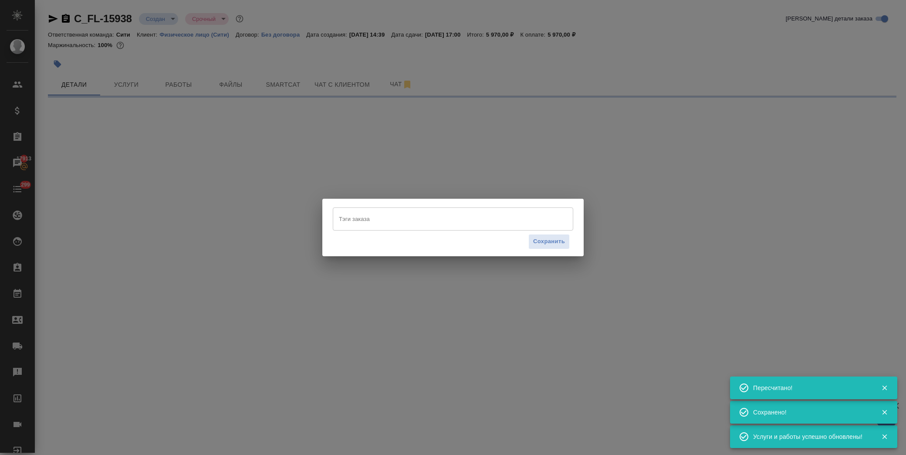
drag, startPoint x: 395, startPoint y: 218, endPoint x: 425, endPoint y: 229, distance: 31.4
click at [398, 218] on input "Тэги заказа" at bounding box center [445, 218] width 216 height 15
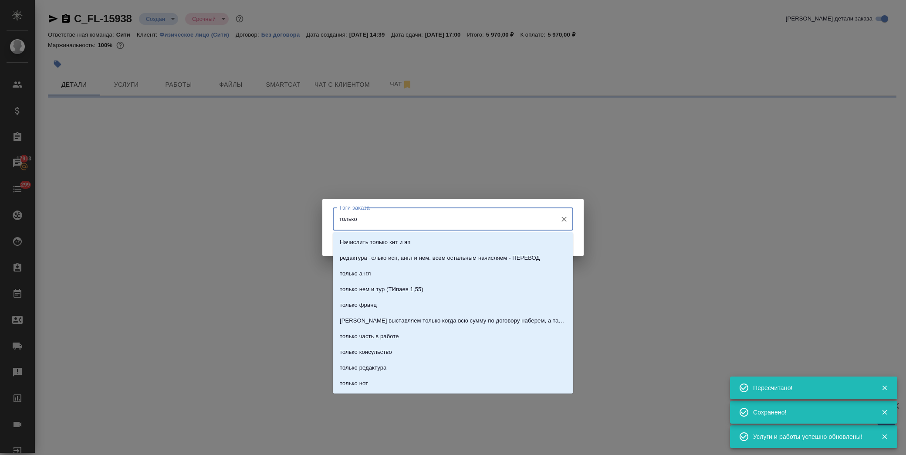
type input "только"
select select "RU"
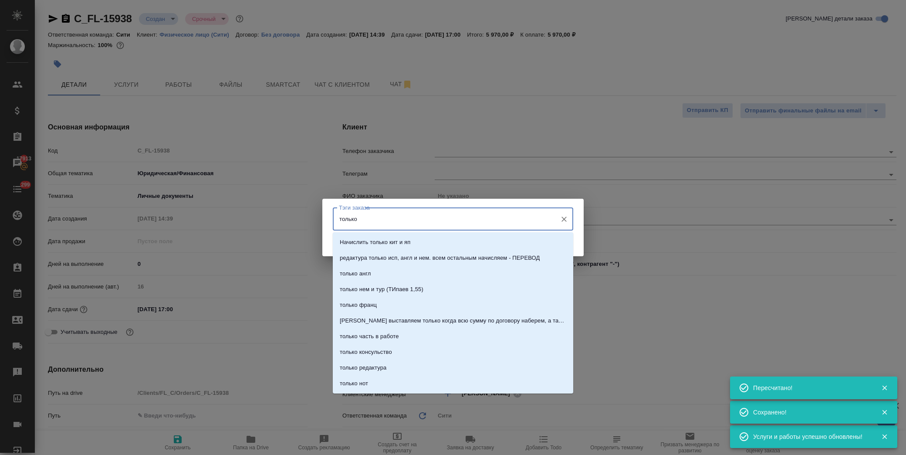
type textarea "x"
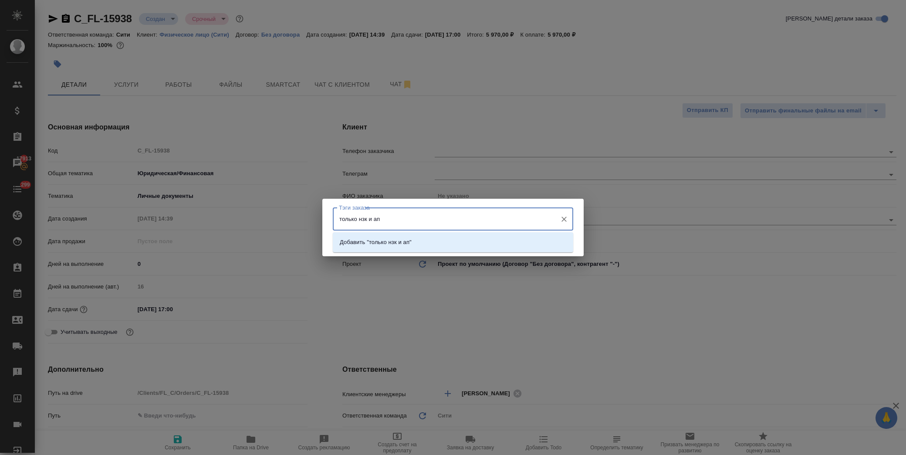
type input "только нзк и апо"
click at [420, 246] on li "Добавить "только нзк и апо"" at bounding box center [453, 242] width 240 height 16
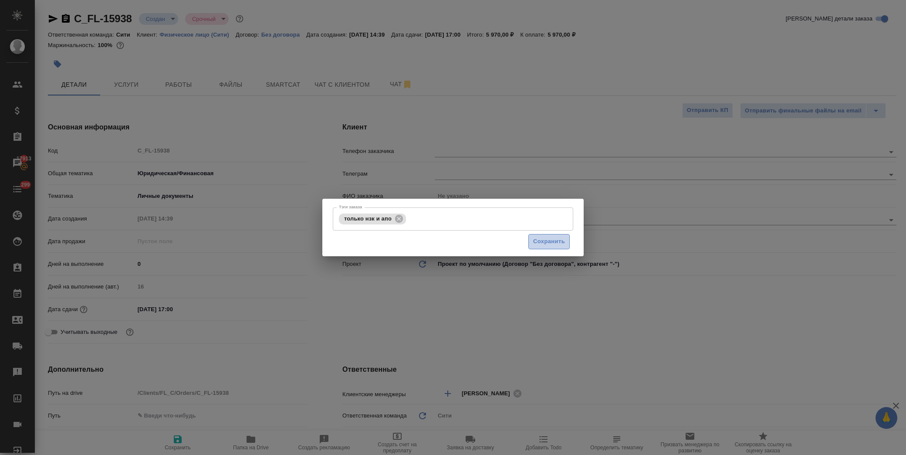
click at [541, 240] on span "Сохранить" at bounding box center [549, 241] width 32 height 10
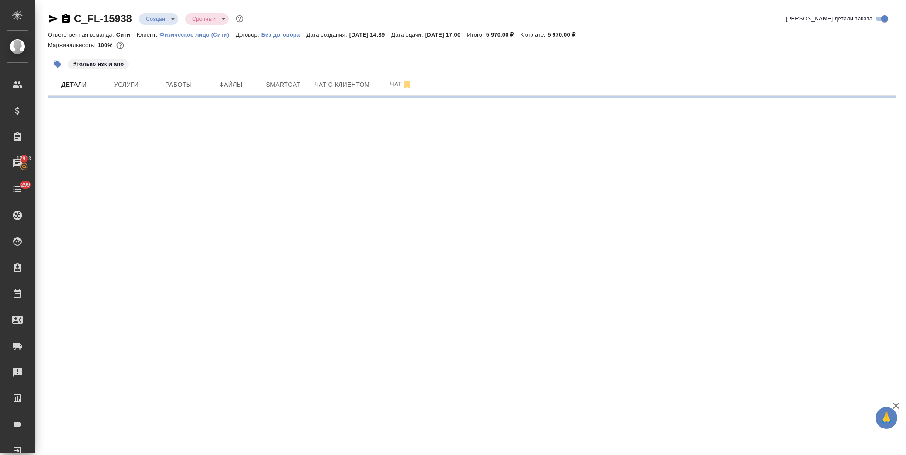
select select "RU"
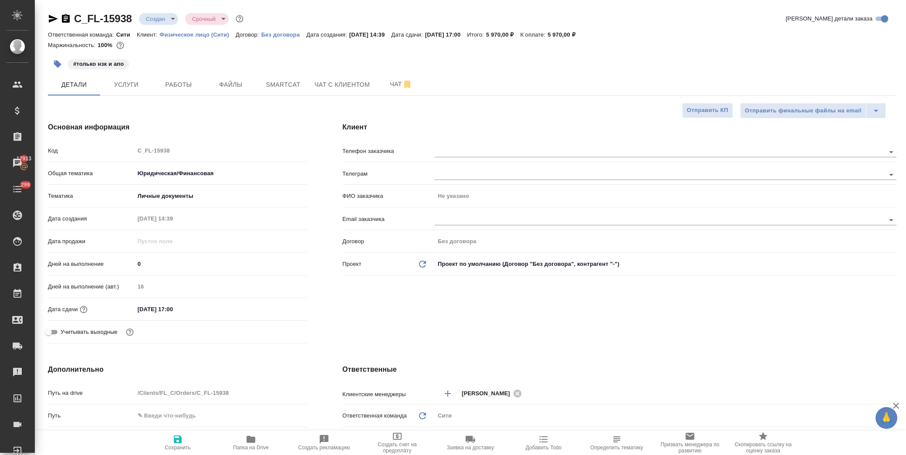
type textarea "x"
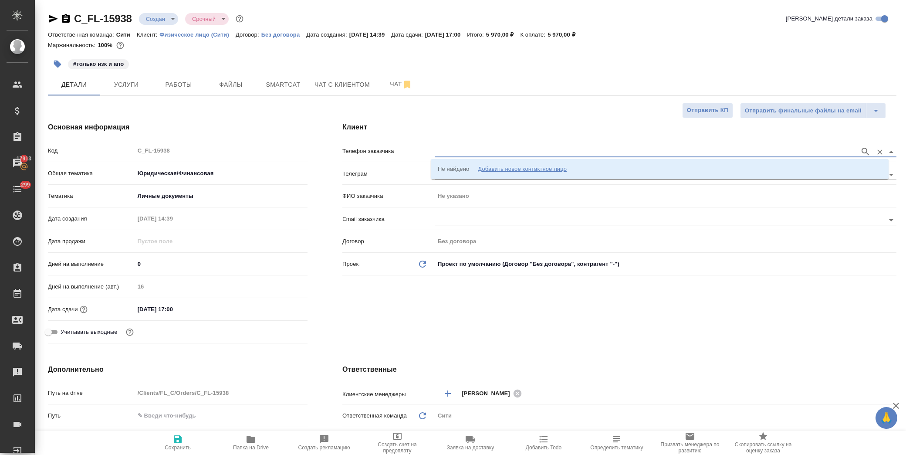
click at [493, 151] on input "text" at bounding box center [645, 151] width 421 height 10
type input "[PHONE_NUMBER]"
click at [860, 149] on icon "button" at bounding box center [865, 151] width 10 height 10
click at [525, 167] on div "Добавить новое контактное лицо" at bounding box center [522, 169] width 89 height 9
type input "[PHONE_NUMBER]"
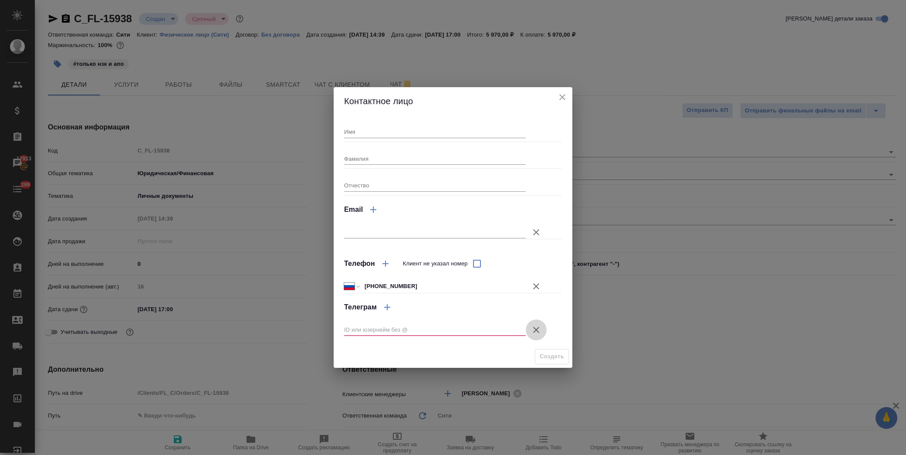
click at [536, 331] on icon "button" at bounding box center [536, 329] width 10 height 10
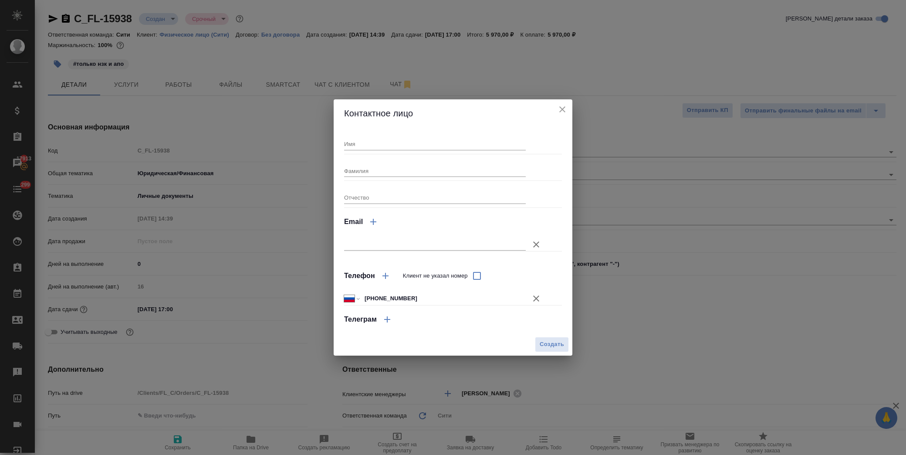
click at [389, 144] on input "Имя" at bounding box center [435, 144] width 182 height 12
type input "[PERSON_NAME]"
click at [376, 173] on input "Фамилия" at bounding box center [435, 171] width 182 height 12
type input "[PERSON_NAME]"
click at [557, 342] on span "Создать" at bounding box center [552, 344] width 24 height 10
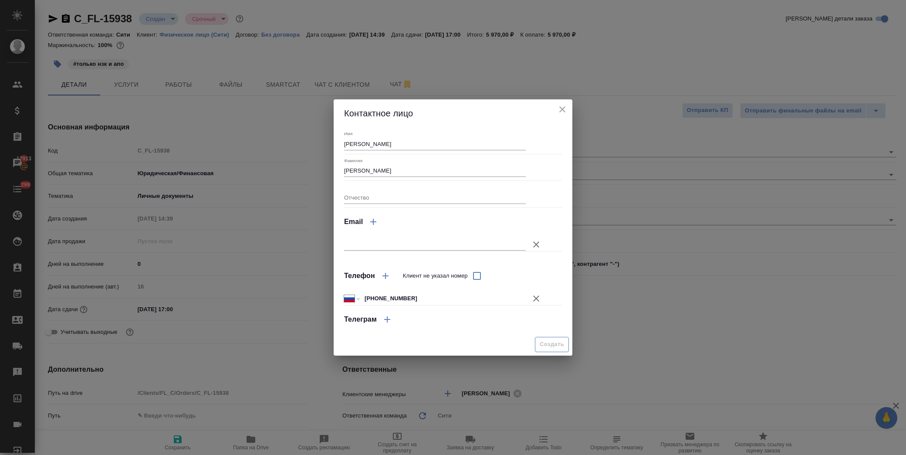
type input "[PERSON_NAME]"
type textarea "x"
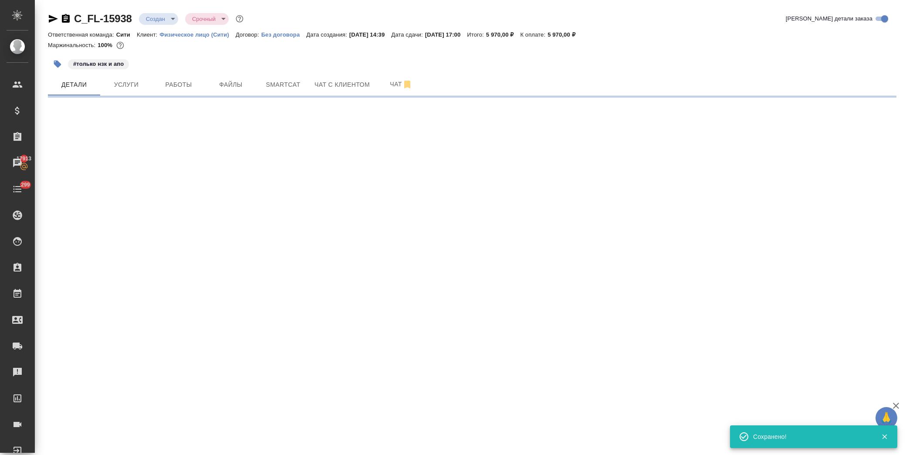
select select "RU"
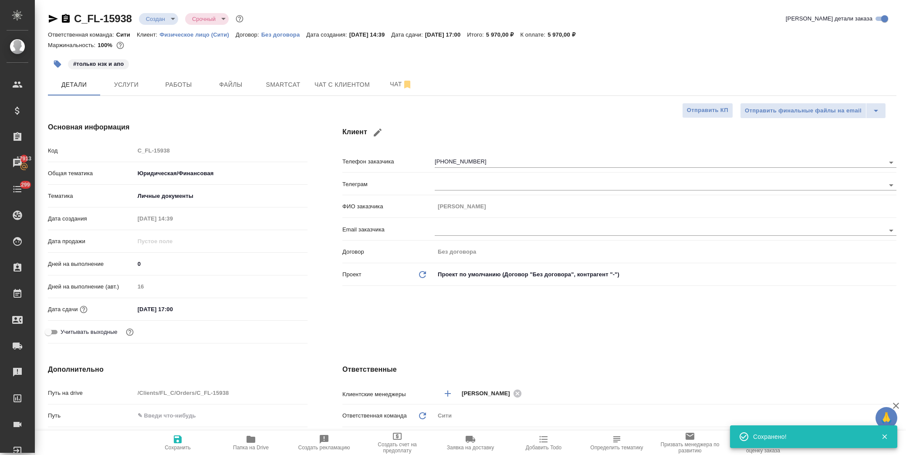
type textarea "x"
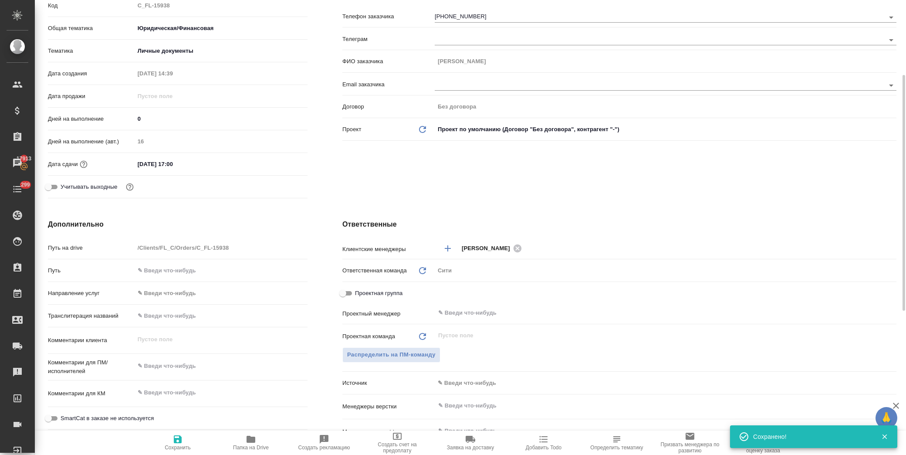
scroll to position [242, 0]
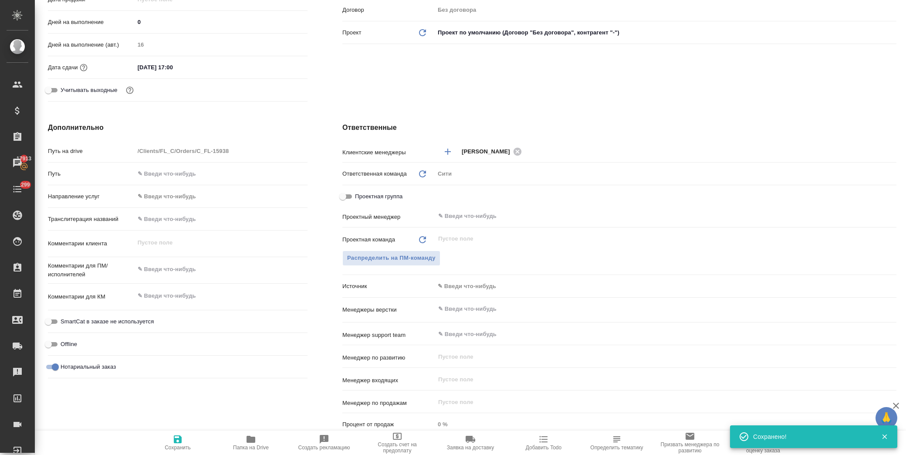
click at [469, 285] on body "🙏 .cls-1 fill:#fff; AWATERA [PERSON_NAME] Спецификации Заказы 17913 Чаты 299 To…" at bounding box center [453, 227] width 906 height 455
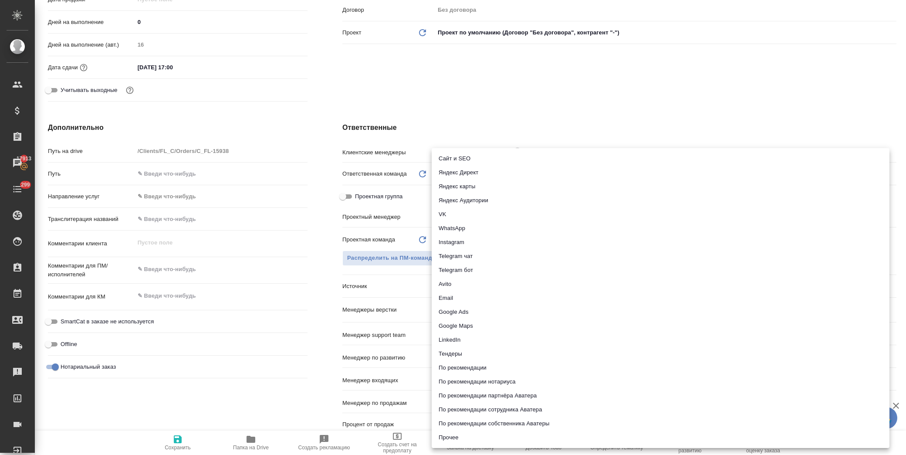
click at [513, 370] on li "По рекомендации" at bounding box center [661, 368] width 458 height 14
type textarea "x"
type input "recommendation"
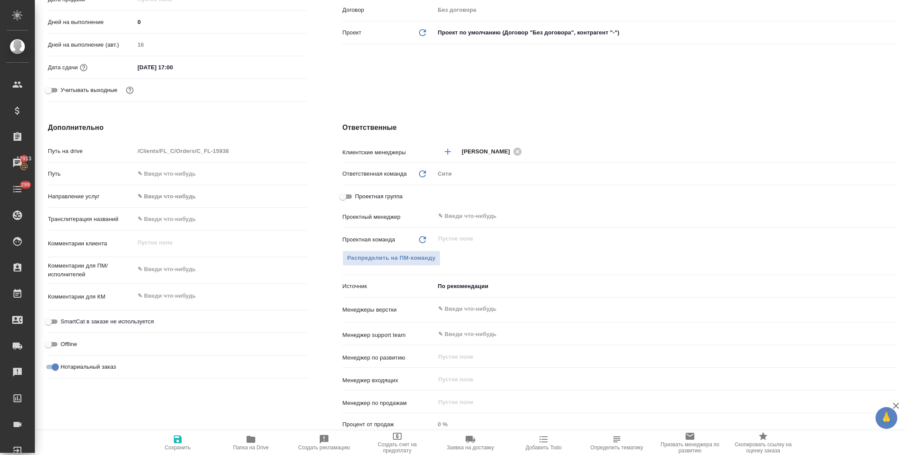
click at [172, 444] on span "Сохранить" at bounding box center [178, 447] width 26 height 6
type textarea "x"
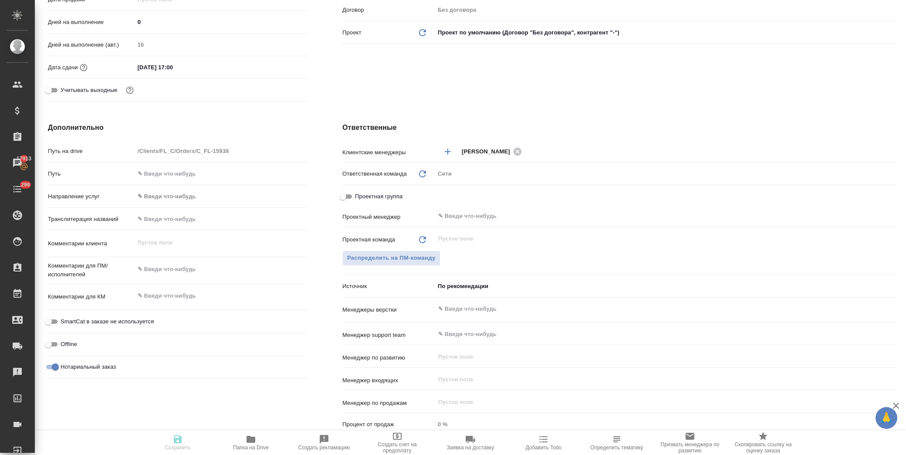
type textarea "x"
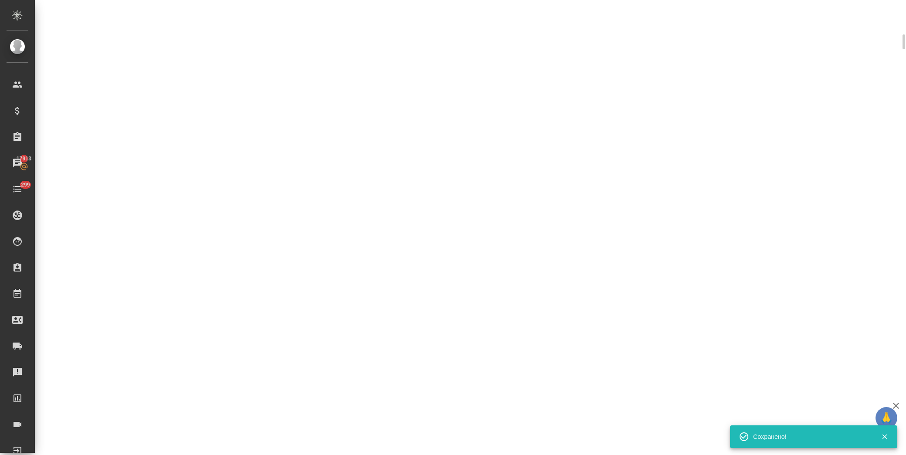
scroll to position [235, 0]
select select "RU"
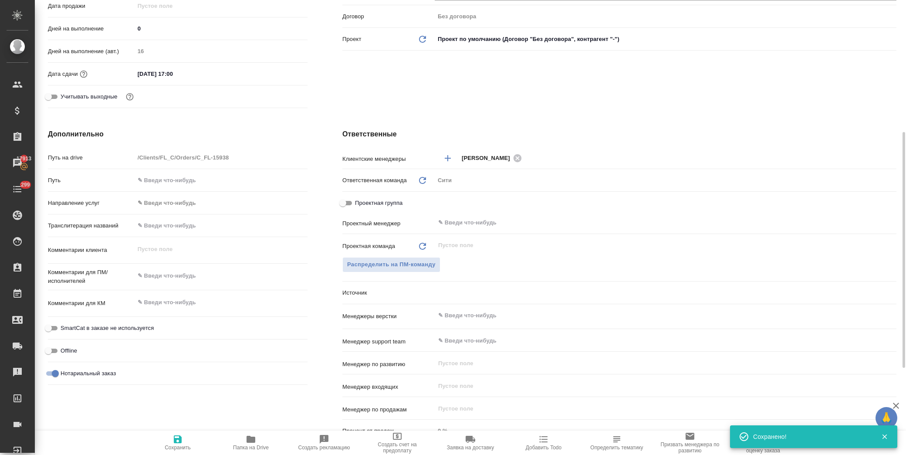
scroll to position [242, 0]
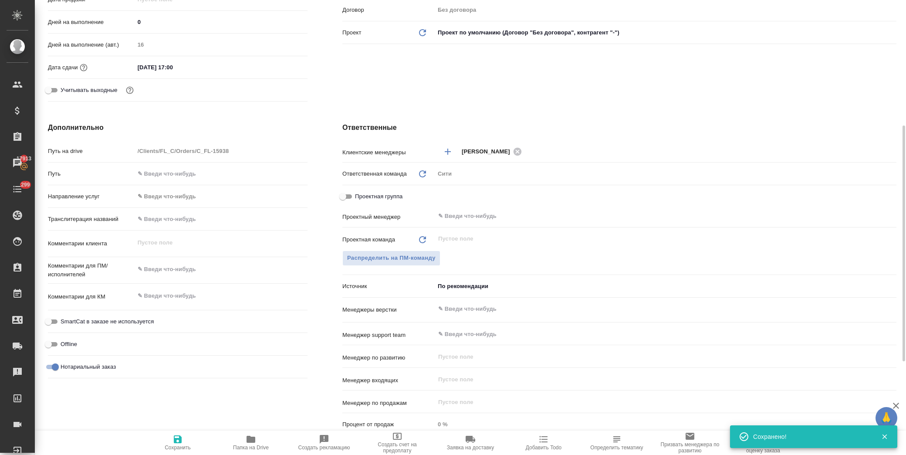
type textarea "x"
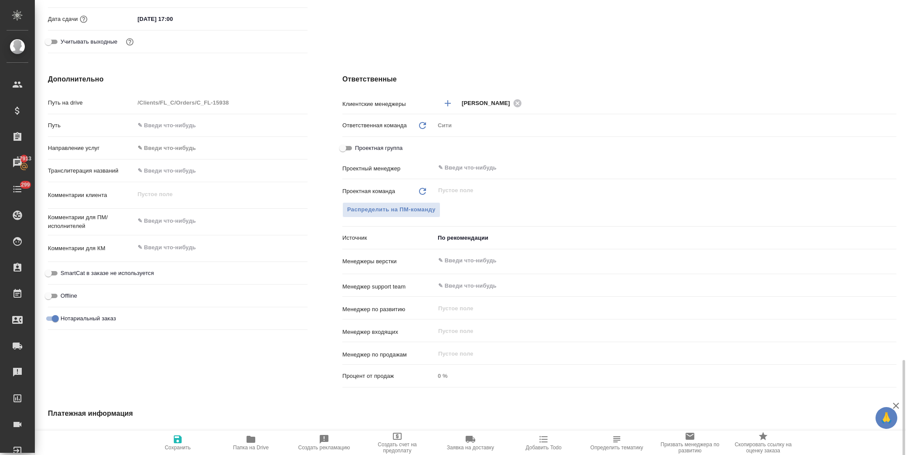
scroll to position [442, 0]
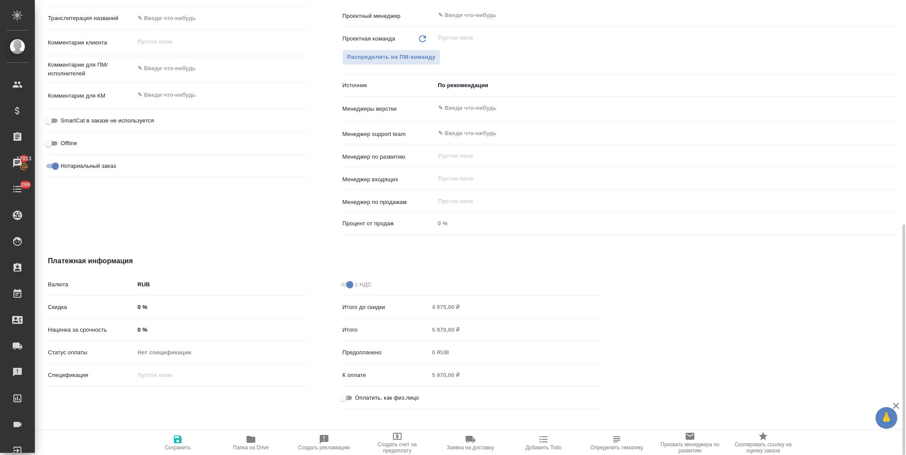
click at [343, 398] on input "Оплатить, как физ.лицо" at bounding box center [342, 397] width 31 height 10
checkbox input "true"
type textarea "x"
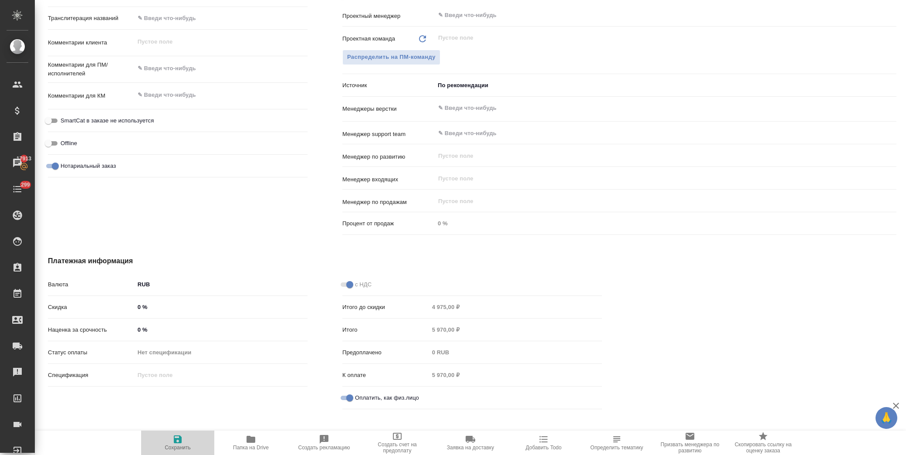
click at [182, 437] on icon "button" at bounding box center [177, 439] width 10 height 10
type textarea "x"
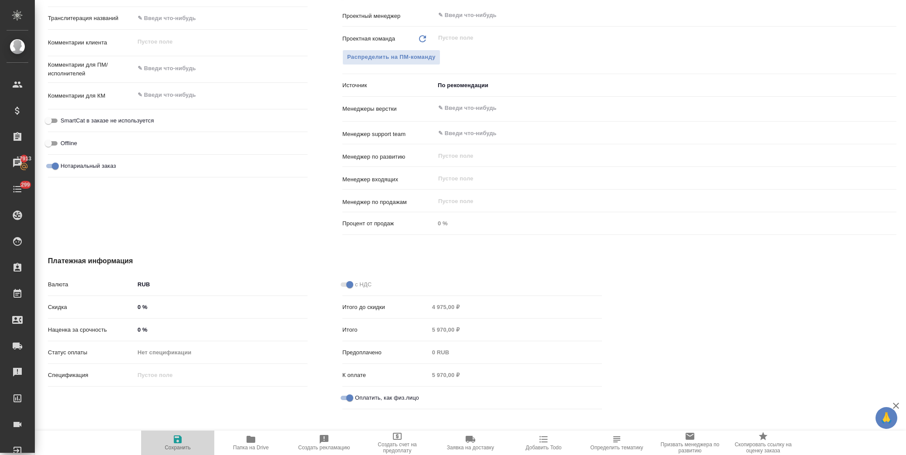
type textarea "x"
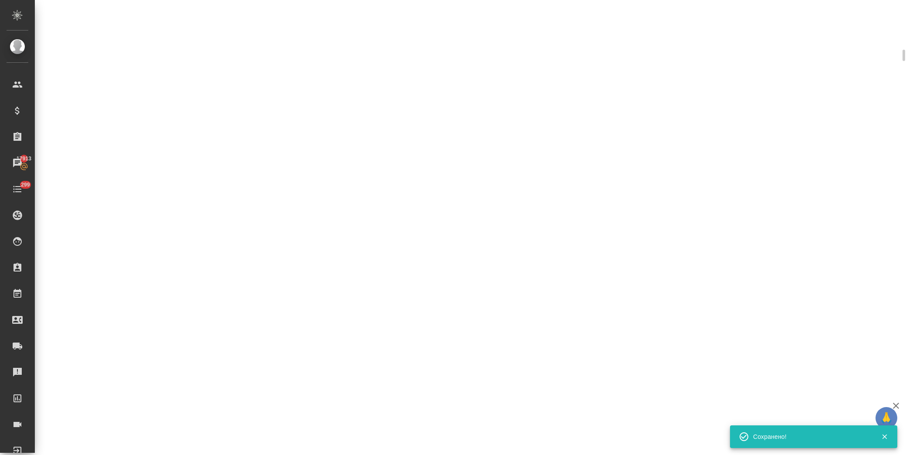
scroll to position [436, 0]
select select "RU"
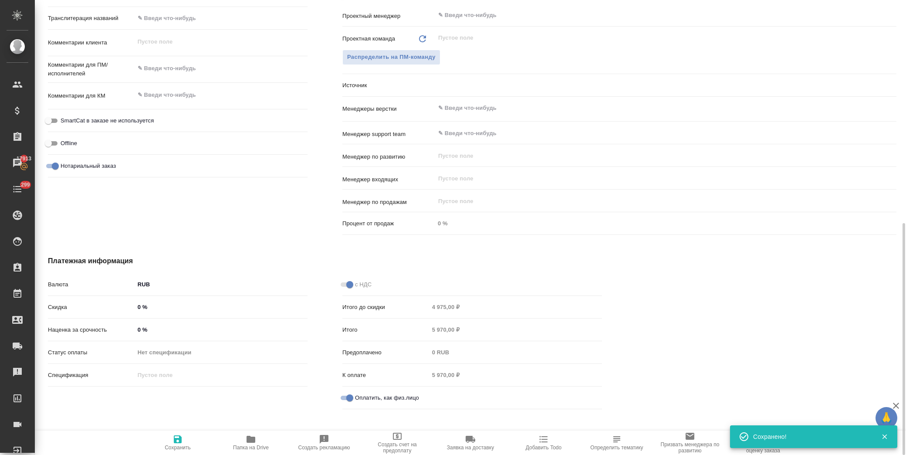
type textarea "x"
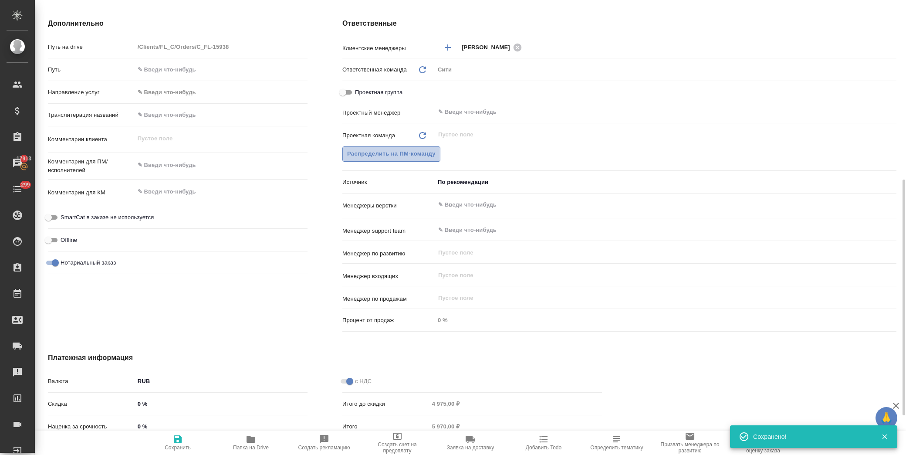
click at [402, 151] on span "Распределить на ПМ-команду" at bounding box center [391, 154] width 88 height 10
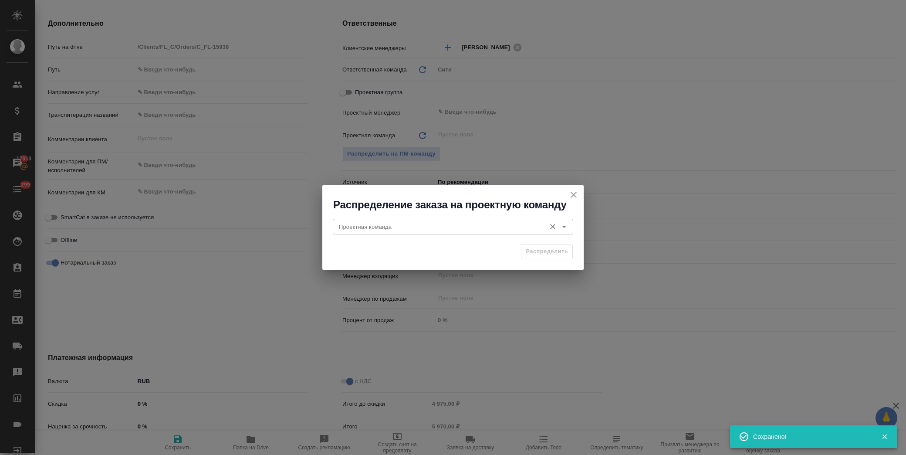
click at [403, 230] on input "Проектная команда" at bounding box center [438, 226] width 206 height 10
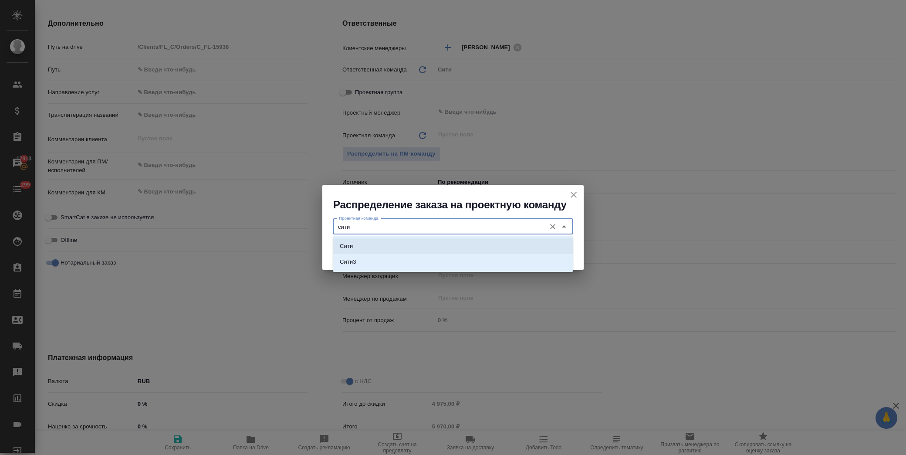
click at [401, 245] on li "Сити" at bounding box center [453, 246] width 240 height 16
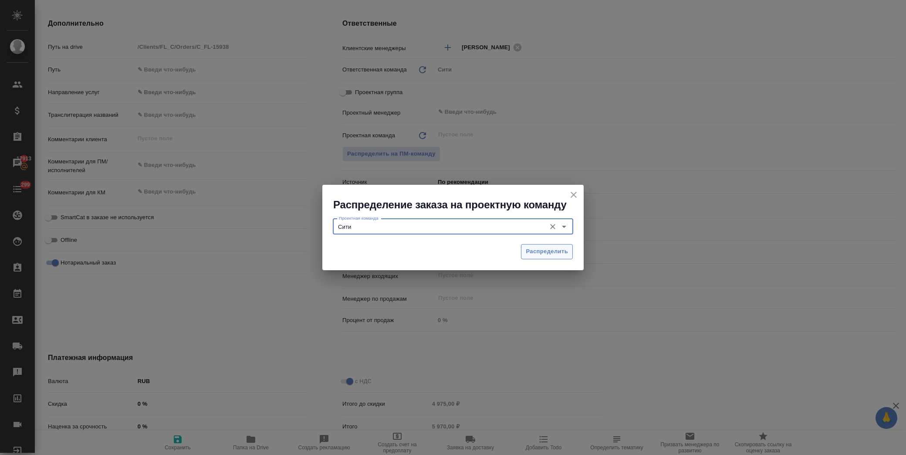
type input "Сити"
click at [559, 250] on span "Распределить" at bounding box center [547, 251] width 42 height 10
type textarea "x"
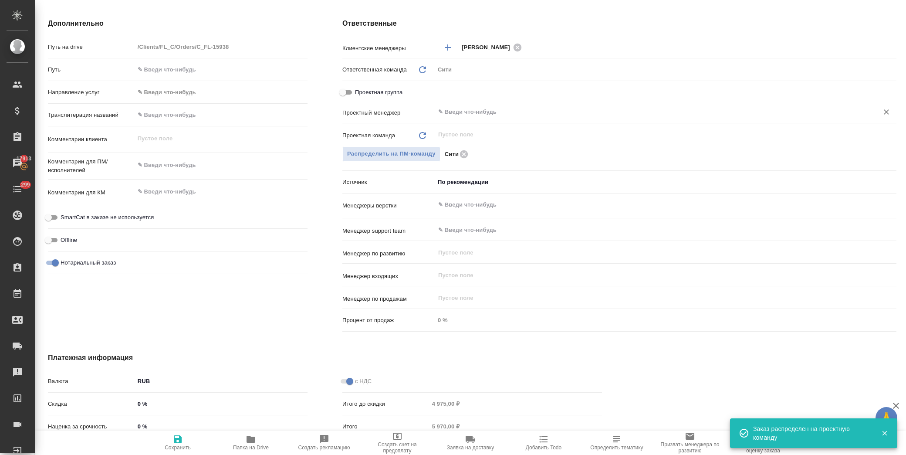
click at [482, 118] on div "​" at bounding box center [666, 112] width 462 height 16
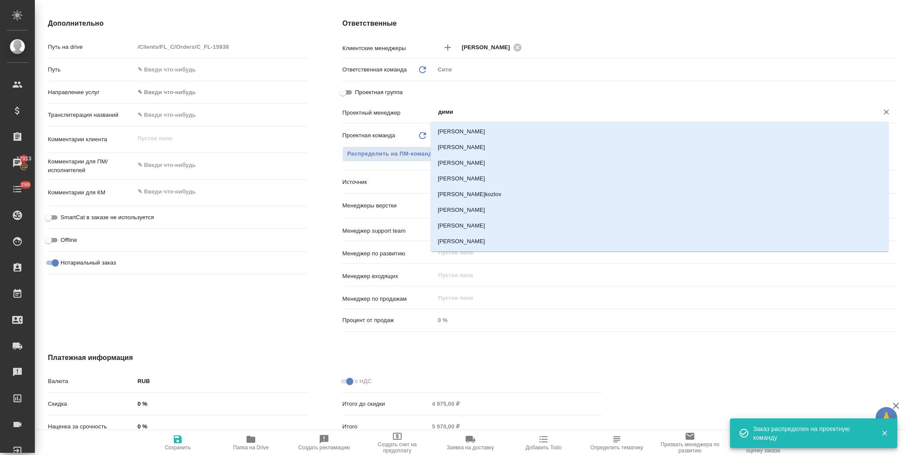
type input "димит"
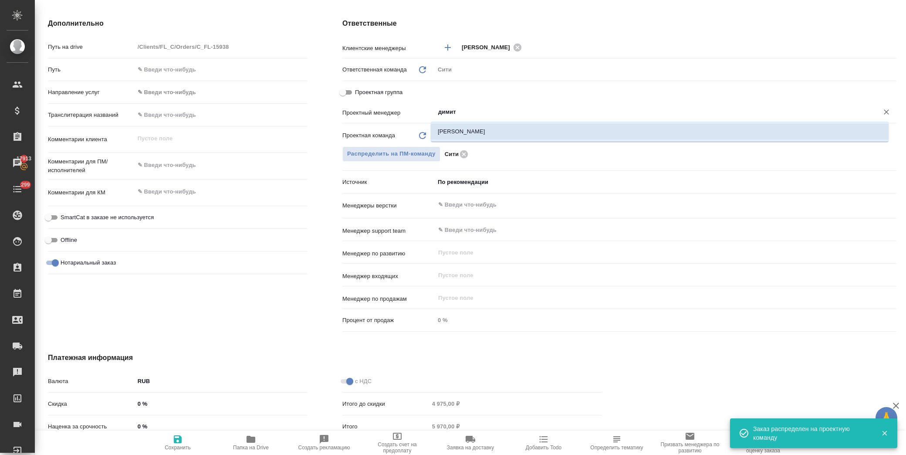
click at [506, 128] on li "[PERSON_NAME]" at bounding box center [660, 132] width 458 height 16
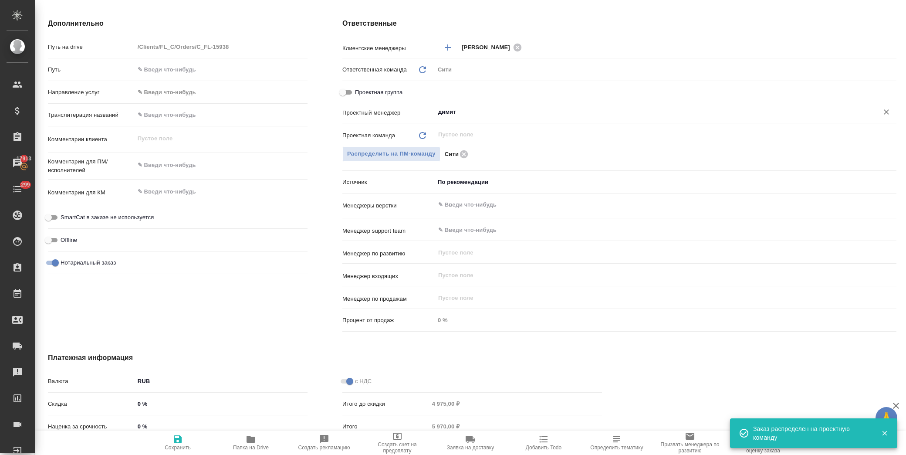
type textarea "x"
type input "[PERSON_NAME]"
click at [179, 437] on icon "button" at bounding box center [178, 439] width 8 height 8
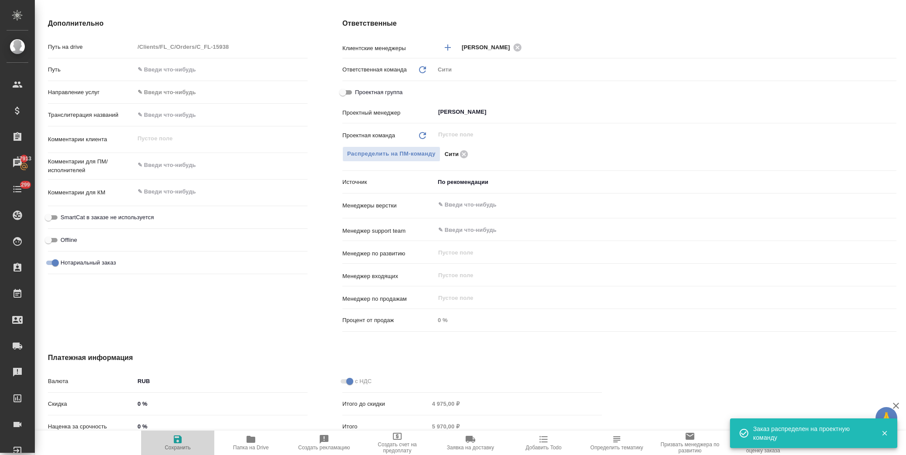
type textarea "x"
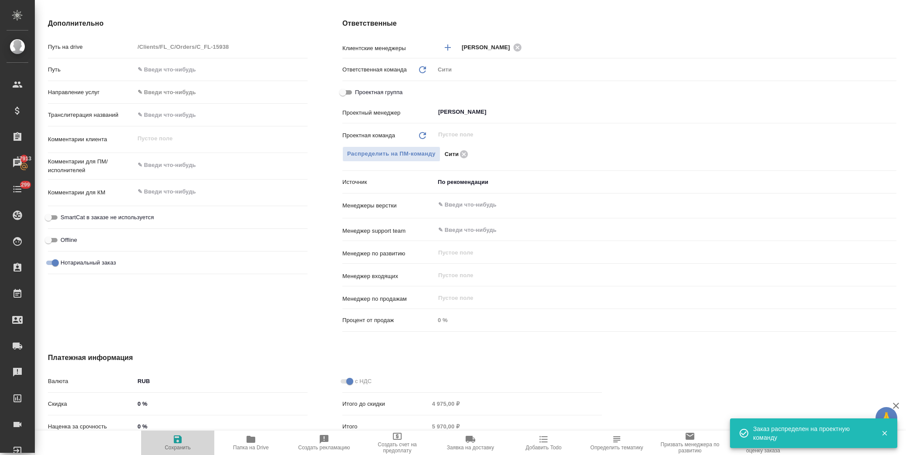
type textarea "x"
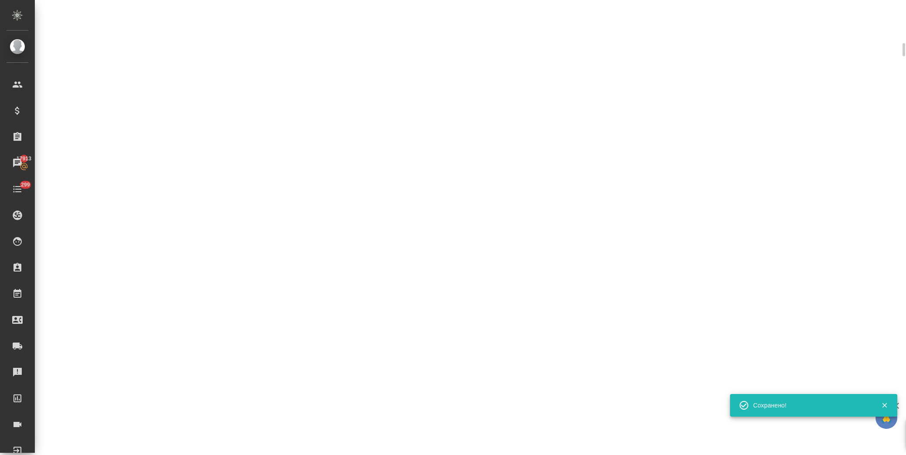
scroll to position [339, 0]
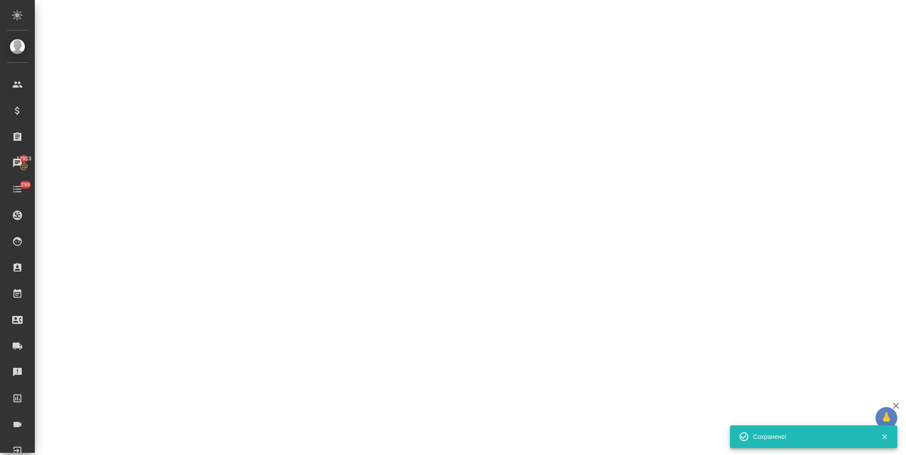
select select "RU"
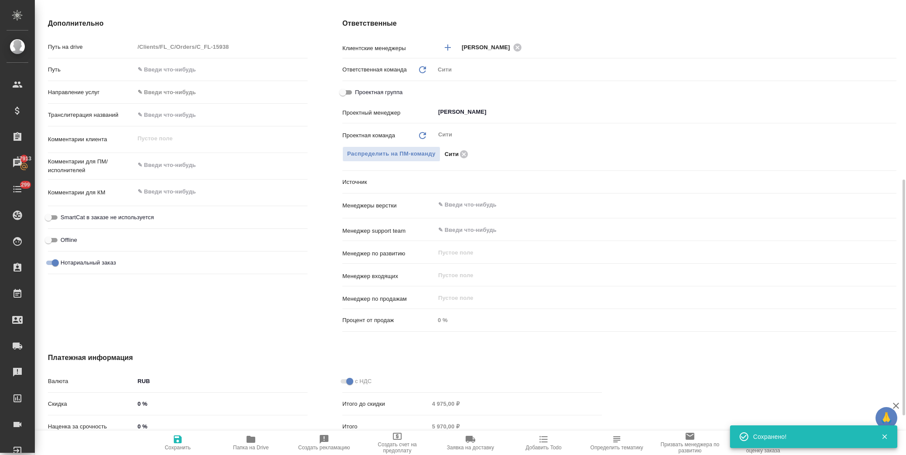
type textarea "x"
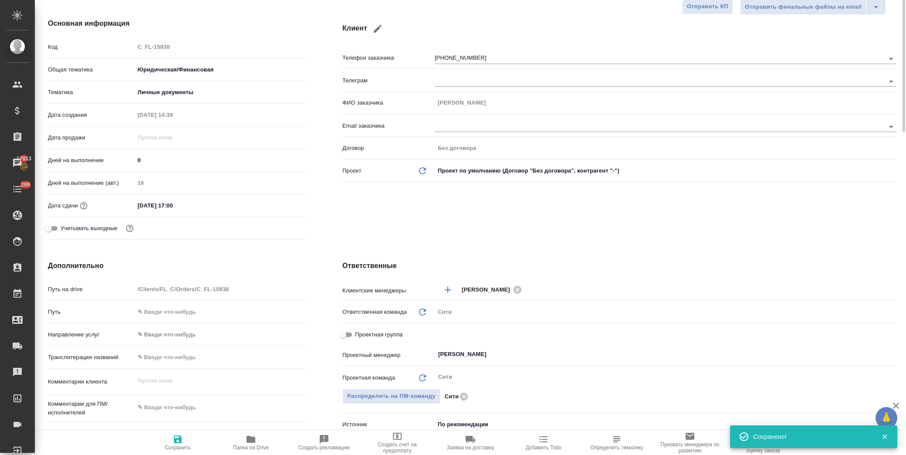
scroll to position [0, 0]
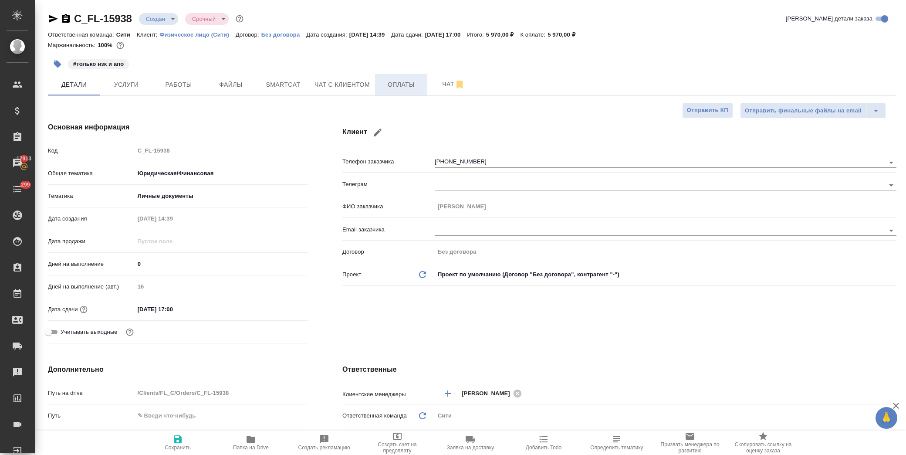
click at [389, 83] on span "Оплаты" at bounding box center [401, 84] width 42 height 11
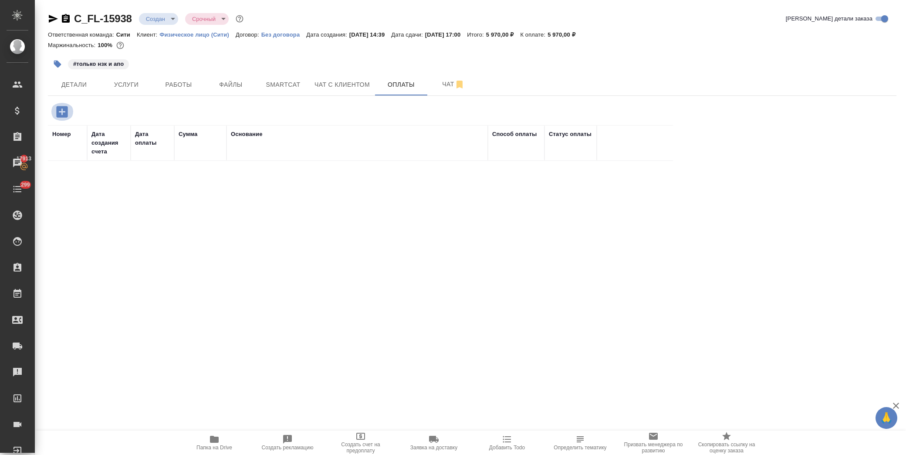
click at [57, 110] on icon "button" at bounding box center [61, 111] width 11 height 11
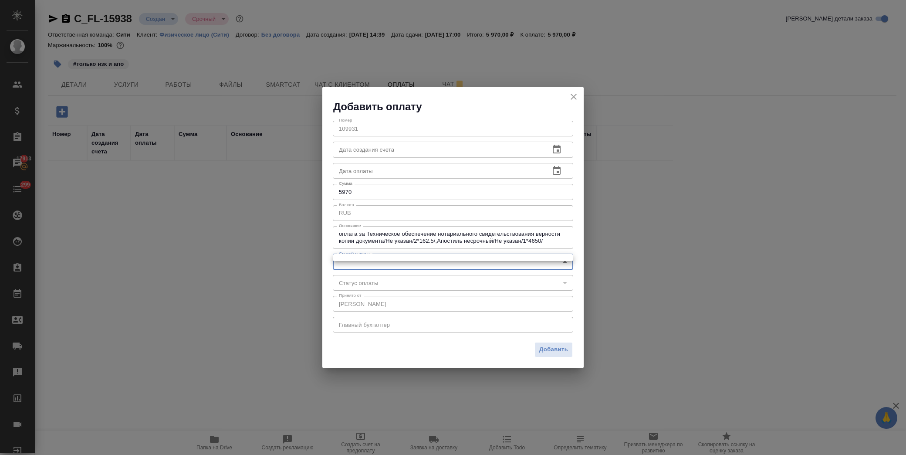
click at [446, 257] on body "🙏 .cls-1 fill:#fff; AWATERA [PERSON_NAME] Спецификации Заказы 17913 Чаты 299 To…" at bounding box center [453, 227] width 906 height 455
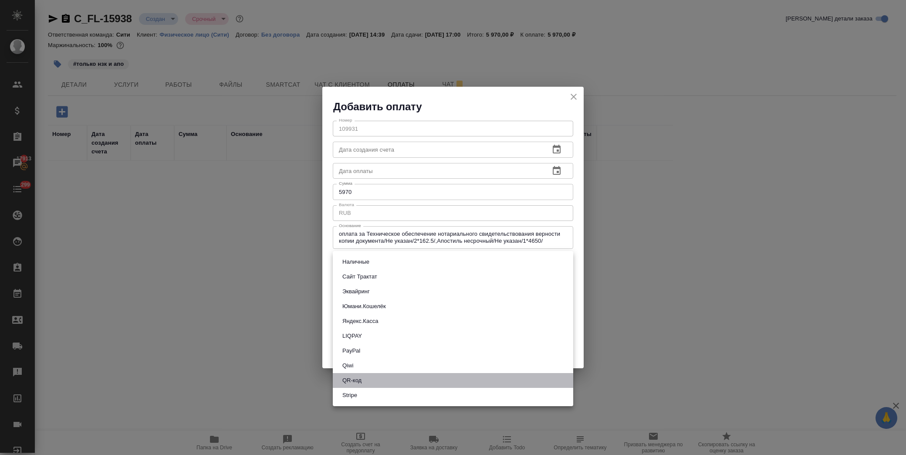
click at [398, 375] on li "QR-код" at bounding box center [453, 380] width 240 height 15
type input "60e5684acae83f185c96e013"
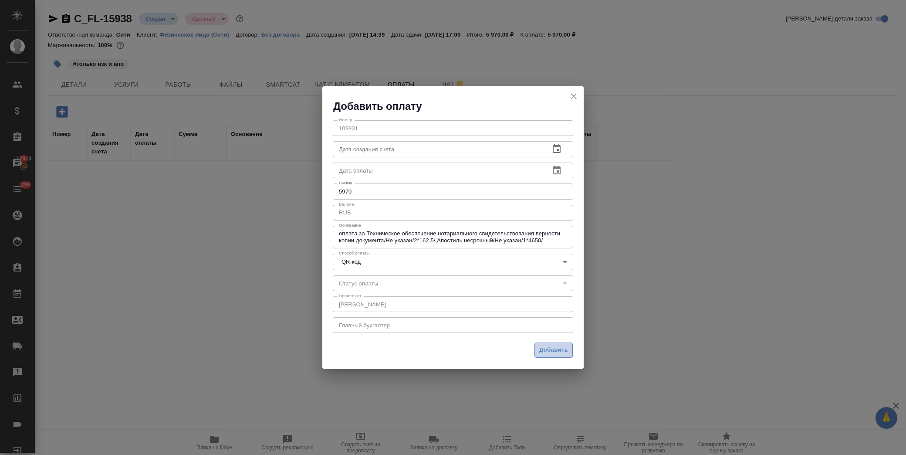
click at [545, 354] on span "Добавить" at bounding box center [553, 350] width 29 height 10
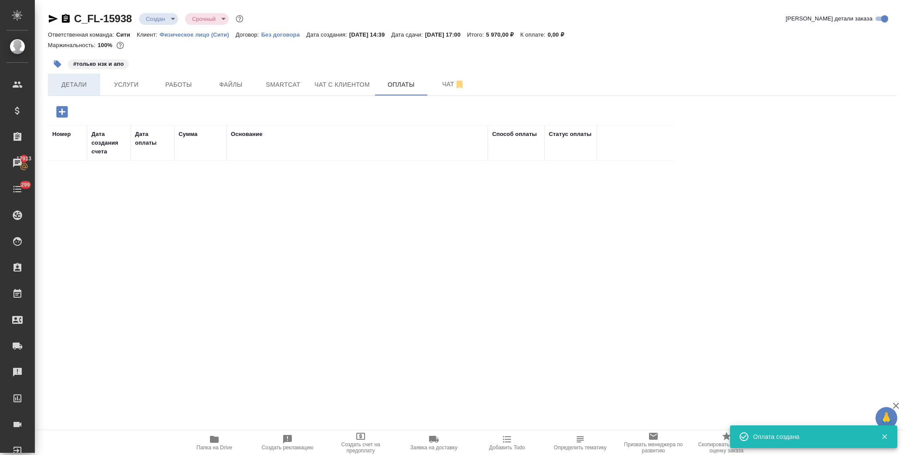
click at [77, 84] on span "Детали" at bounding box center [74, 84] width 42 height 11
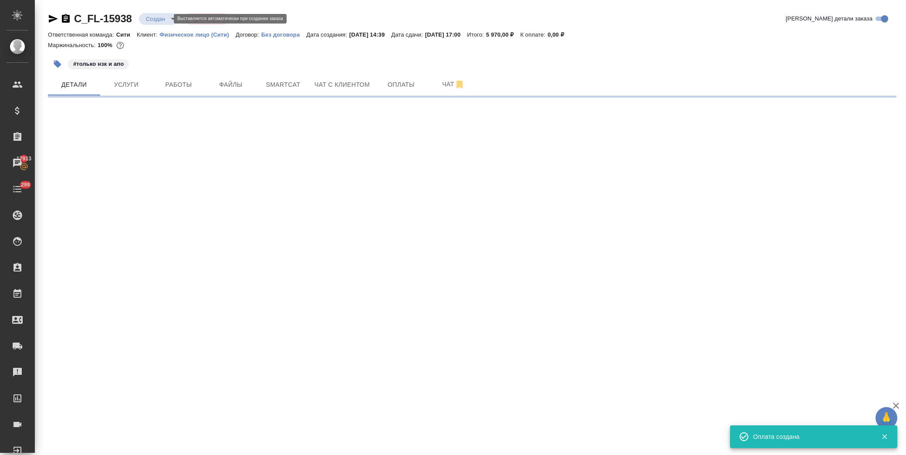
click at [162, 19] on body "🙏 .cls-1 fill:#fff; AWATERA [PERSON_NAME] Спецификации Заказы 17913 Чаты 299 To…" at bounding box center [453, 227] width 906 height 455
select select "RU"
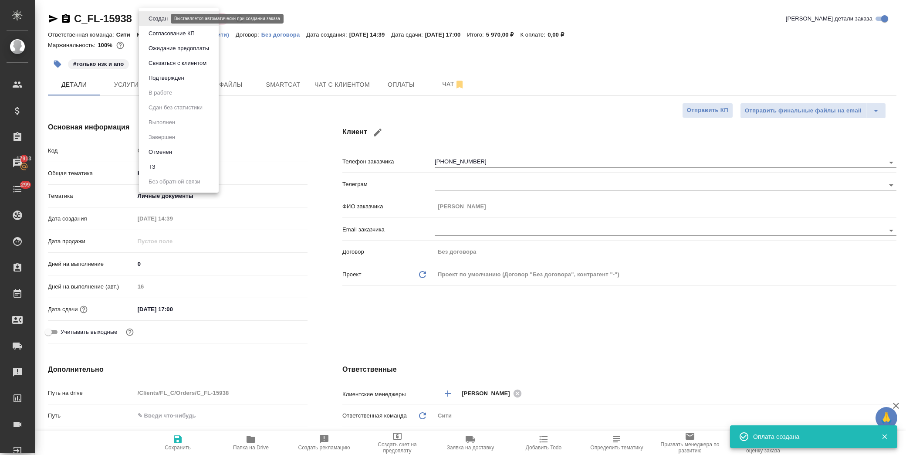
type textarea "x"
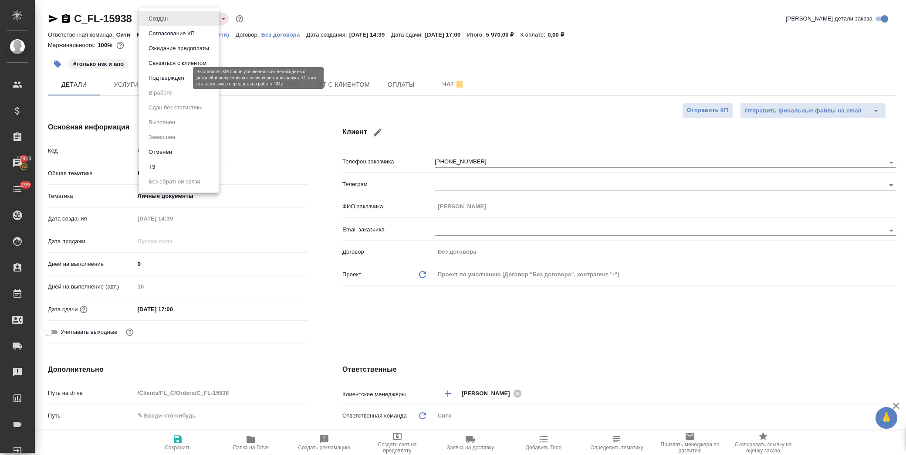
click at [176, 77] on button "Подтвержден" at bounding box center [166, 78] width 41 height 10
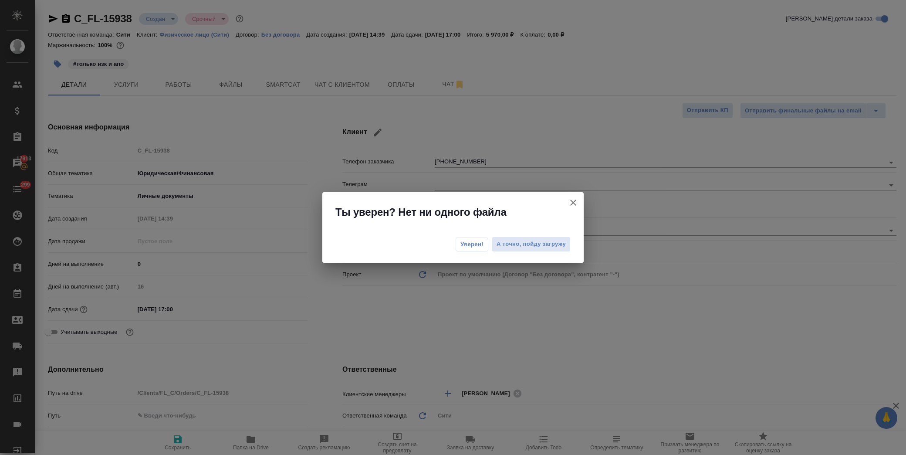
click at [476, 245] on span "Уверен!" at bounding box center [471, 244] width 23 height 9
